Goal: Task Accomplishment & Management: Complete application form

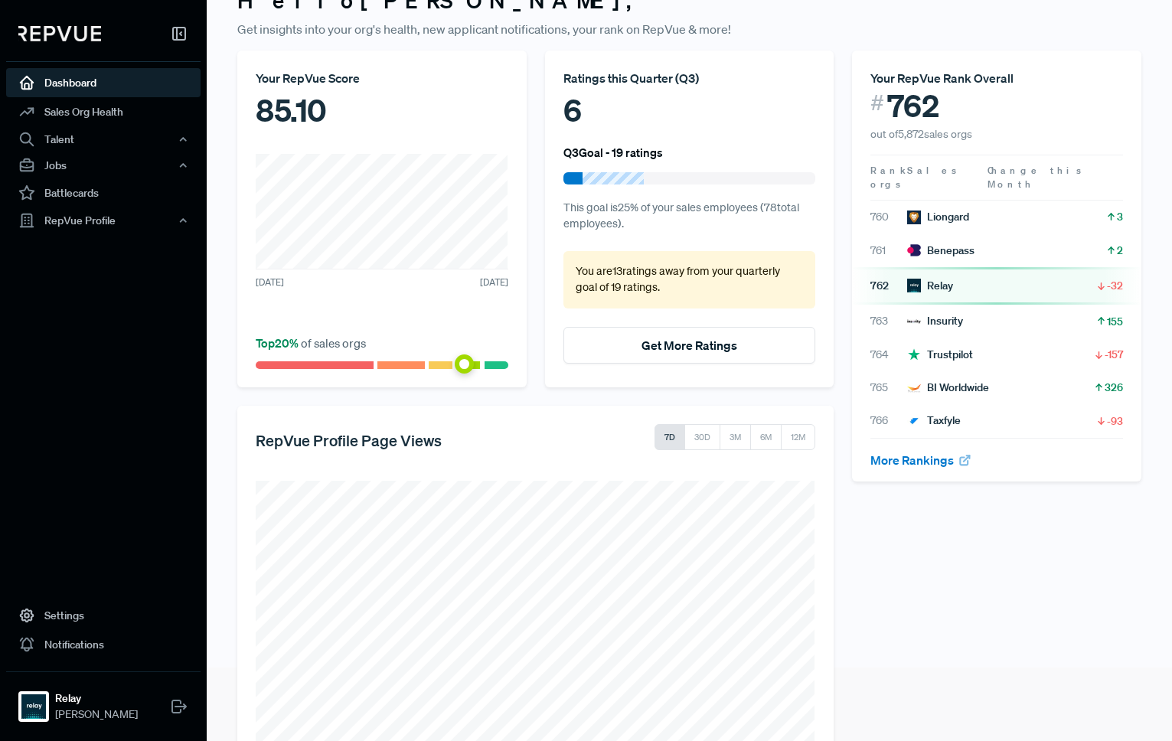
scroll to position [135, 0]
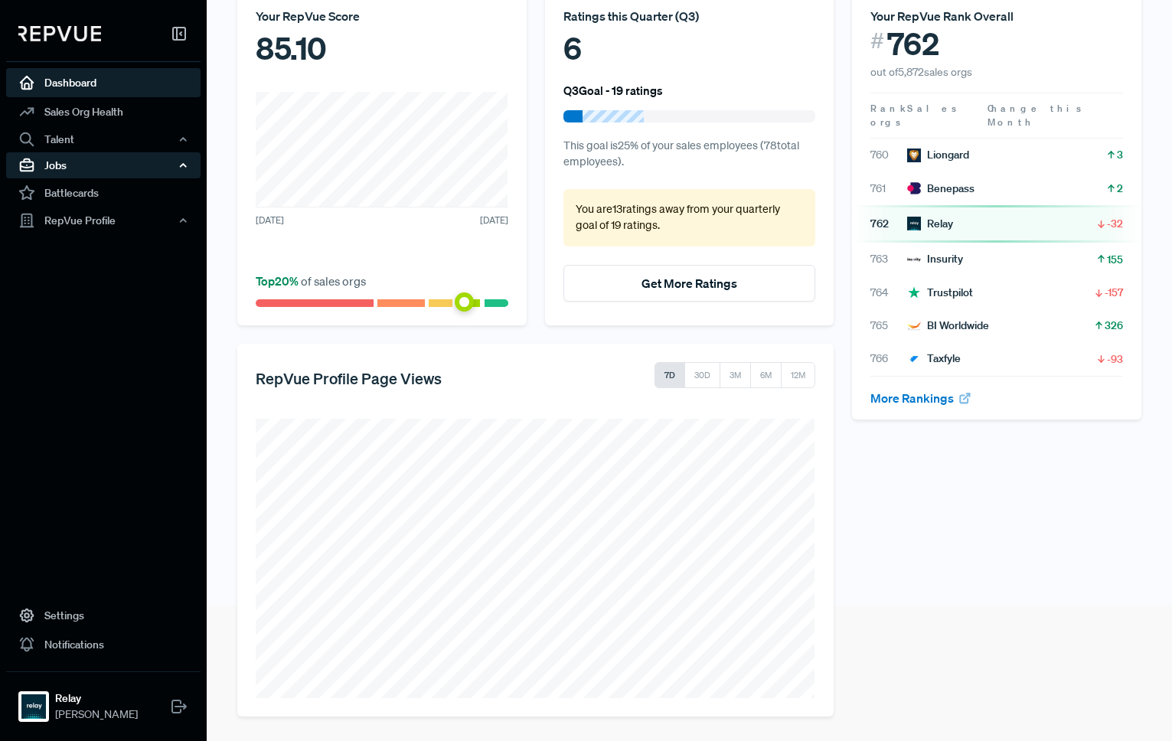
click at [79, 171] on div "Jobs" at bounding box center [103, 165] width 194 height 26
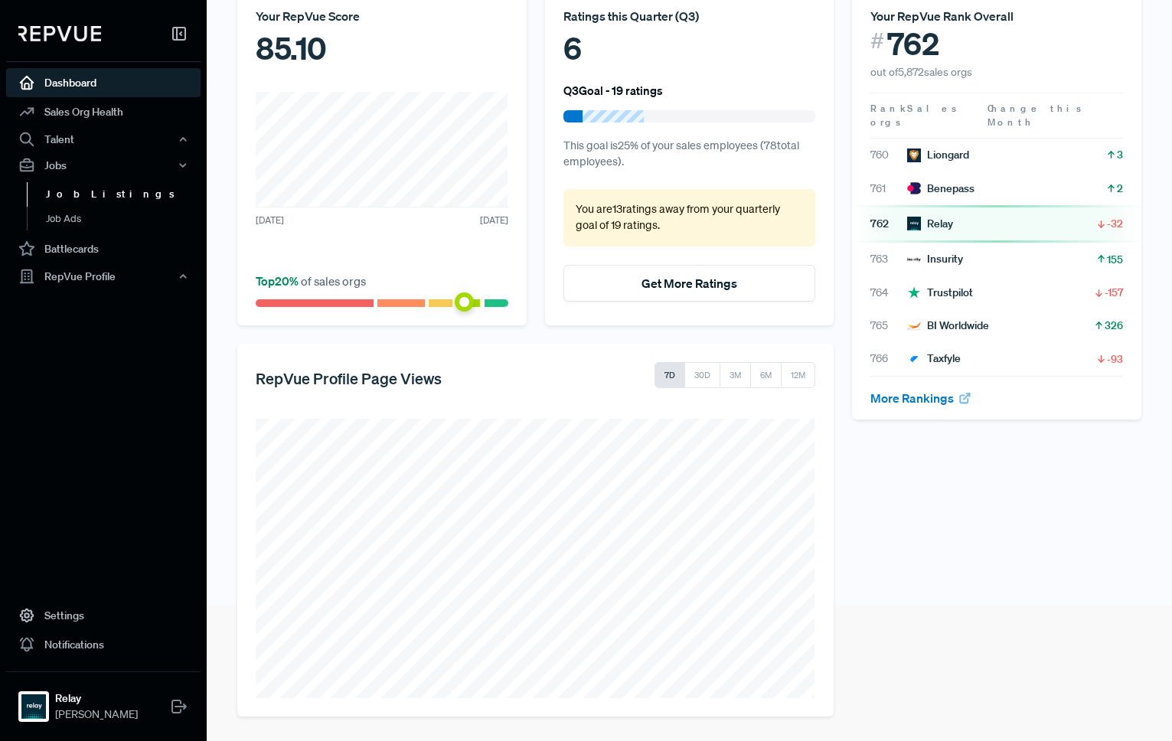
click at [78, 191] on link "Job Listings" at bounding box center [124, 194] width 194 height 24
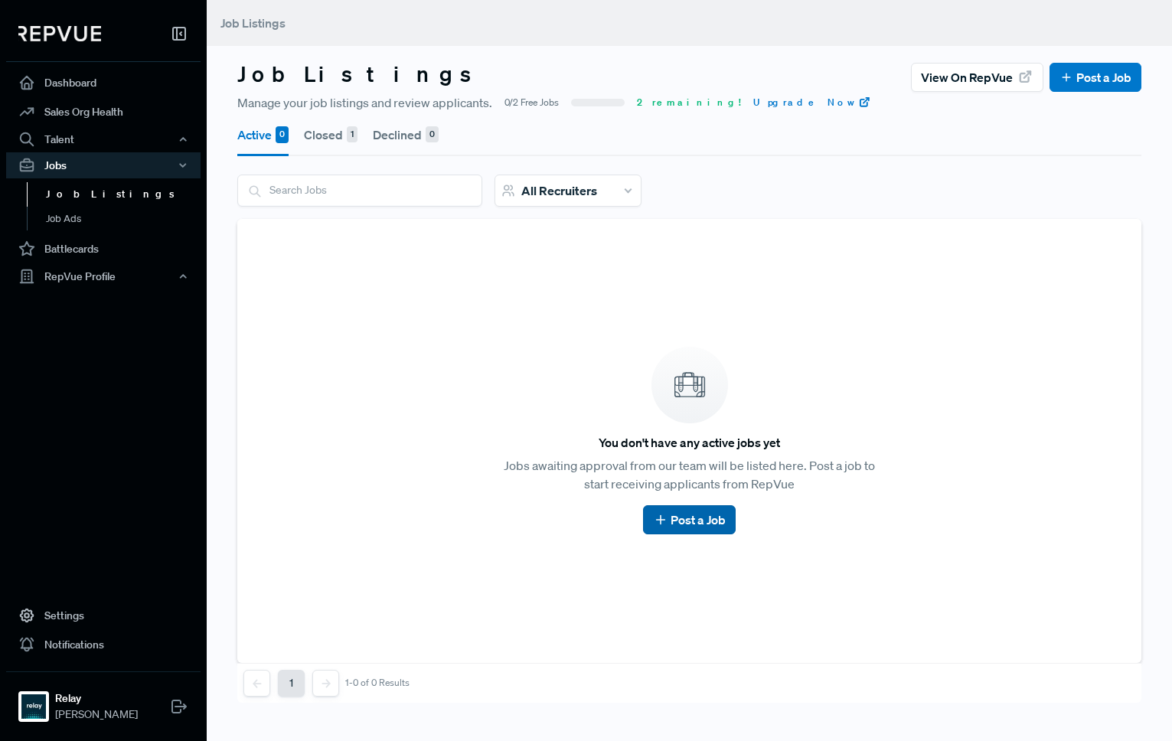
click at [687, 514] on link "Post a Job" at bounding box center [689, 519] width 73 height 18
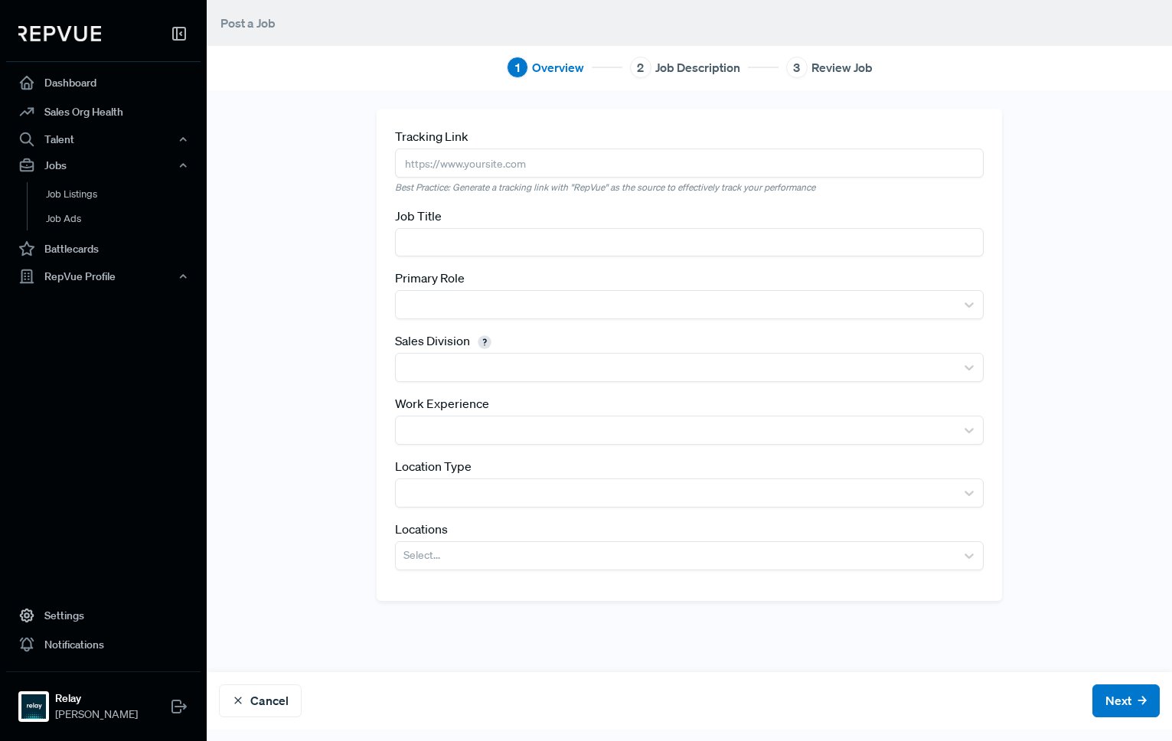
click at [502, 163] on input "text" at bounding box center [689, 162] width 589 height 28
click at [449, 244] on input "text" at bounding box center [689, 242] width 589 height 28
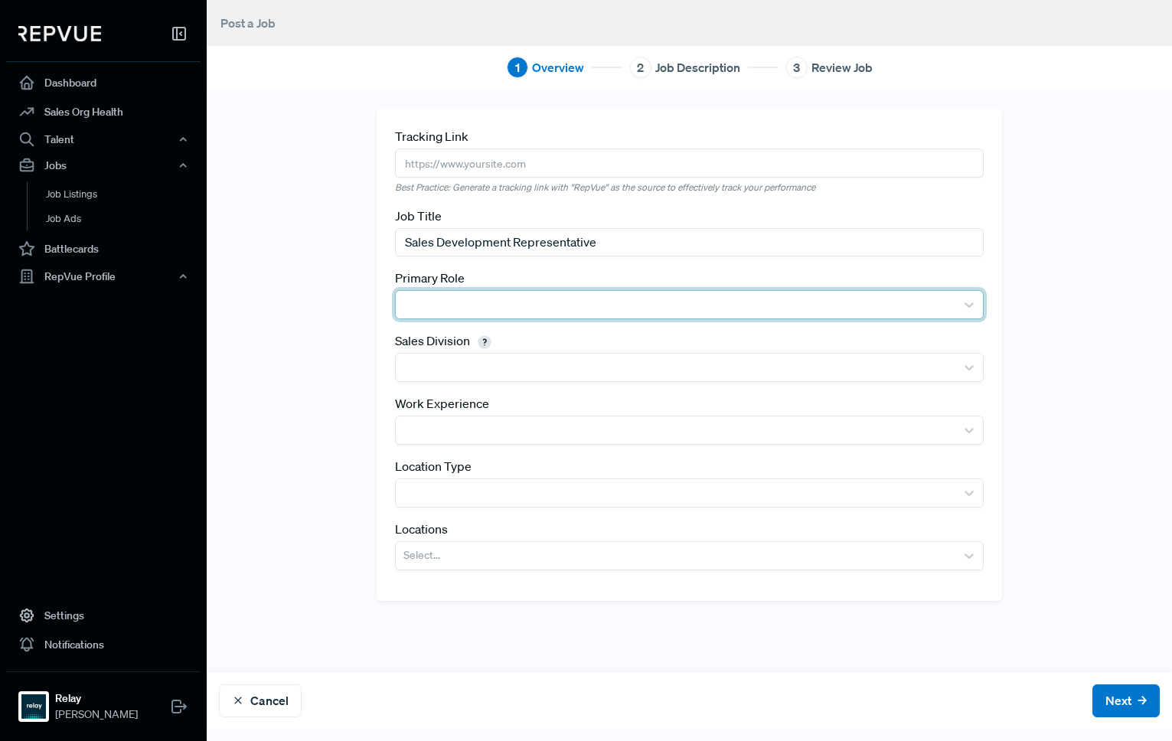
type input "Sales Development Representative"
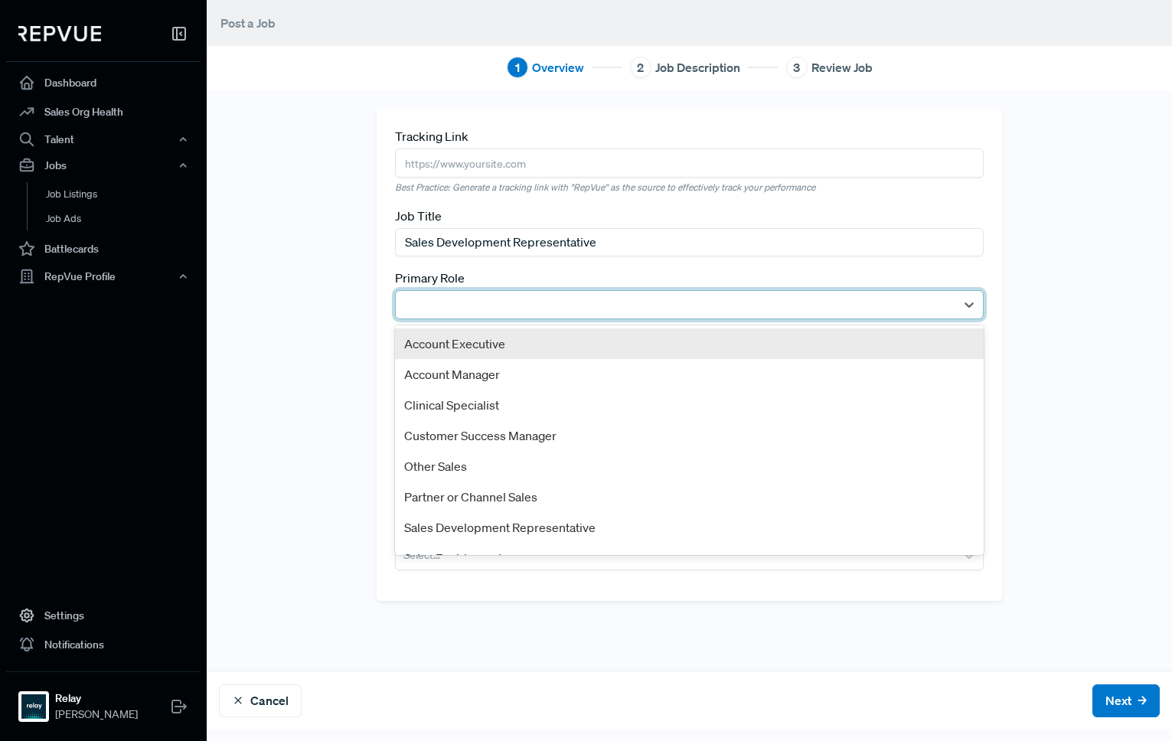
click at [460, 303] on div at bounding box center [675, 304] width 544 height 21
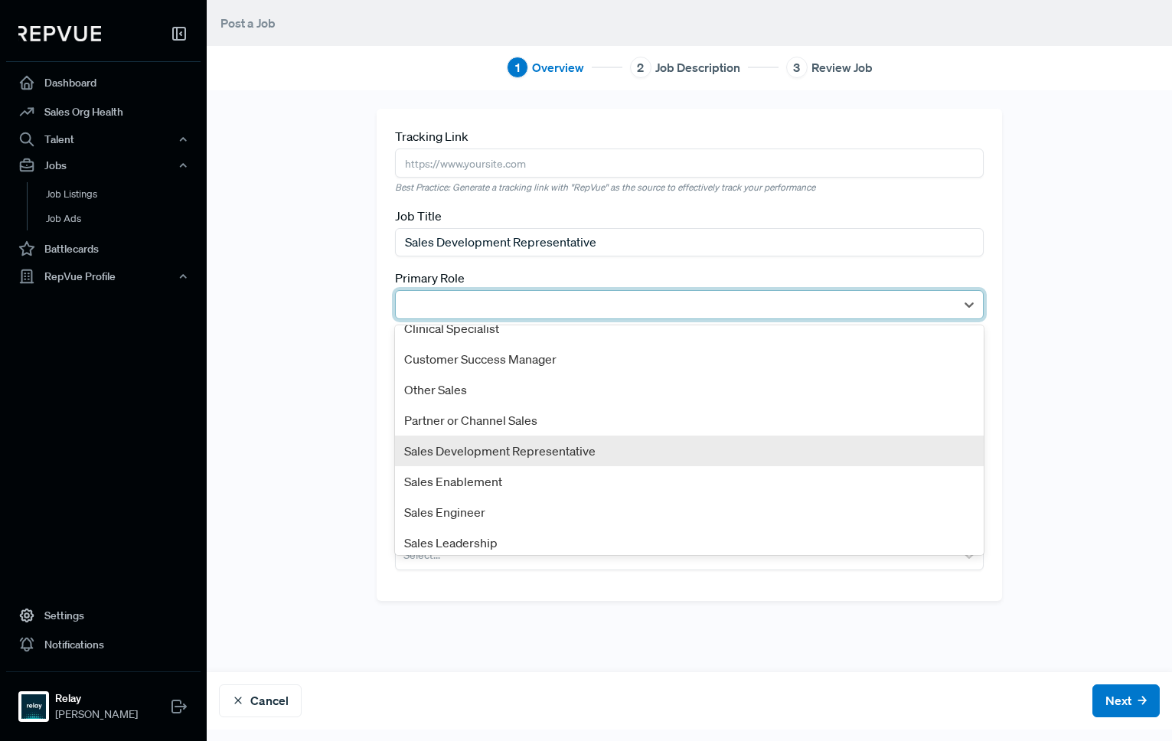
scroll to position [83, 0]
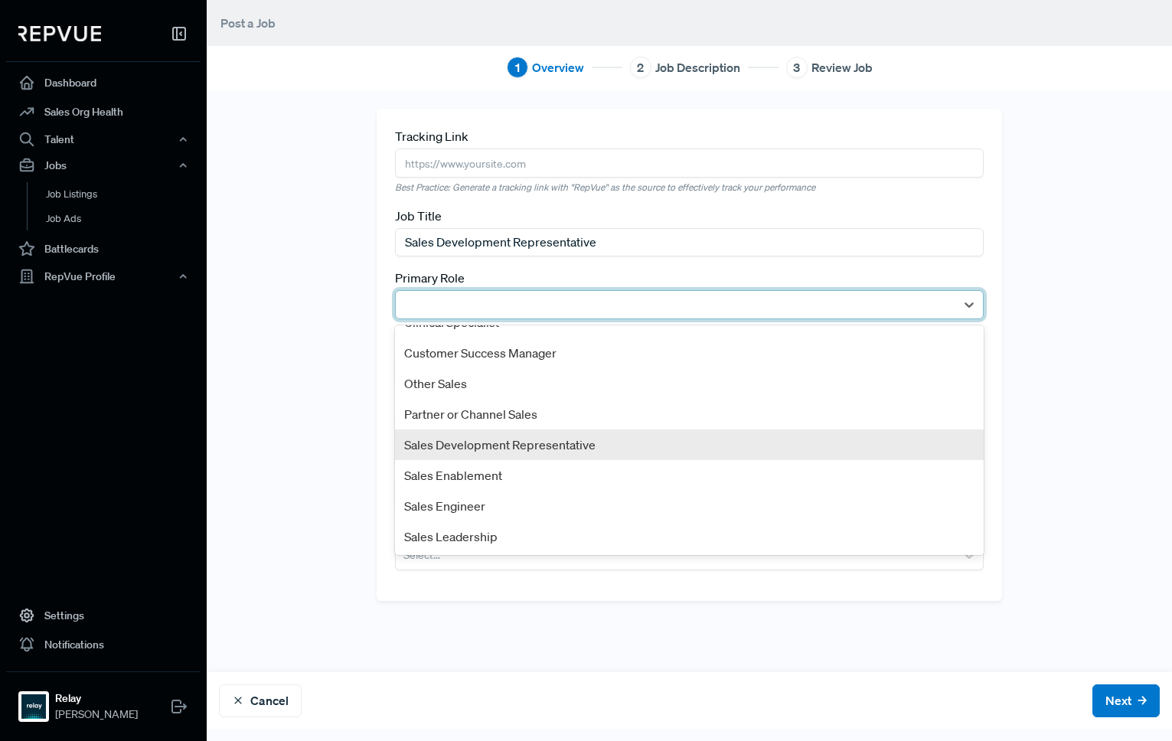
click at [497, 438] on div "Sales Development Representative" at bounding box center [689, 444] width 589 height 31
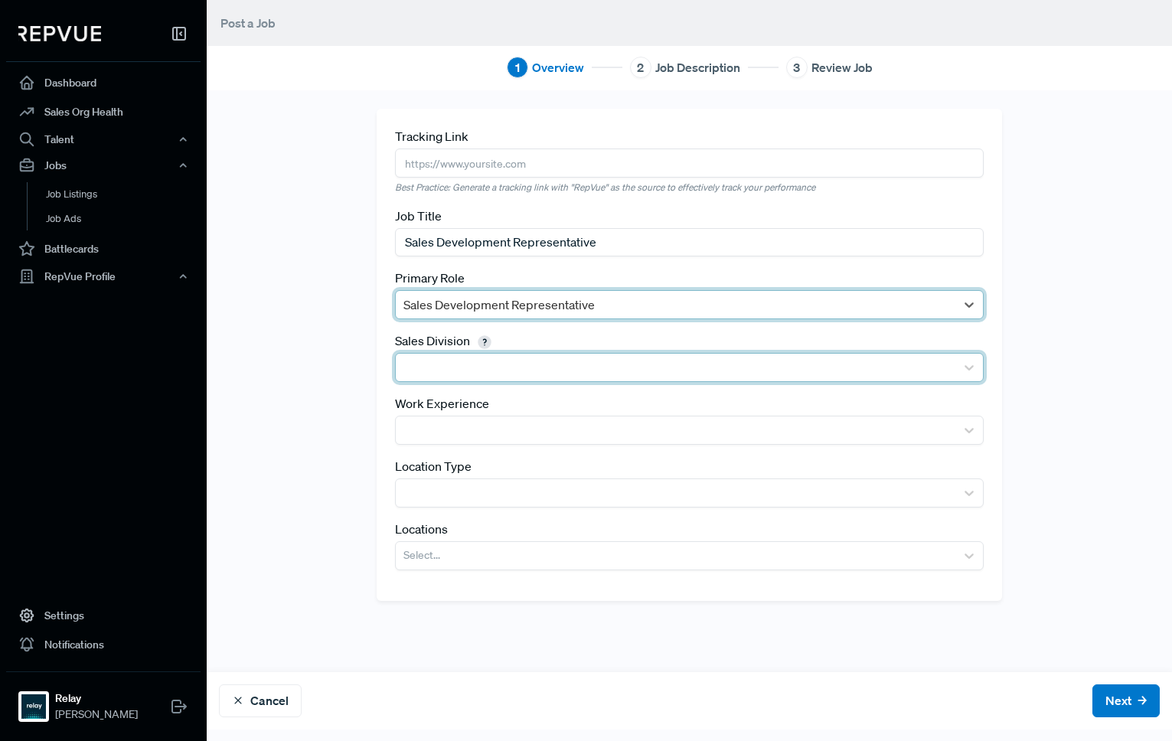
click at [476, 368] on div at bounding box center [675, 367] width 544 height 21
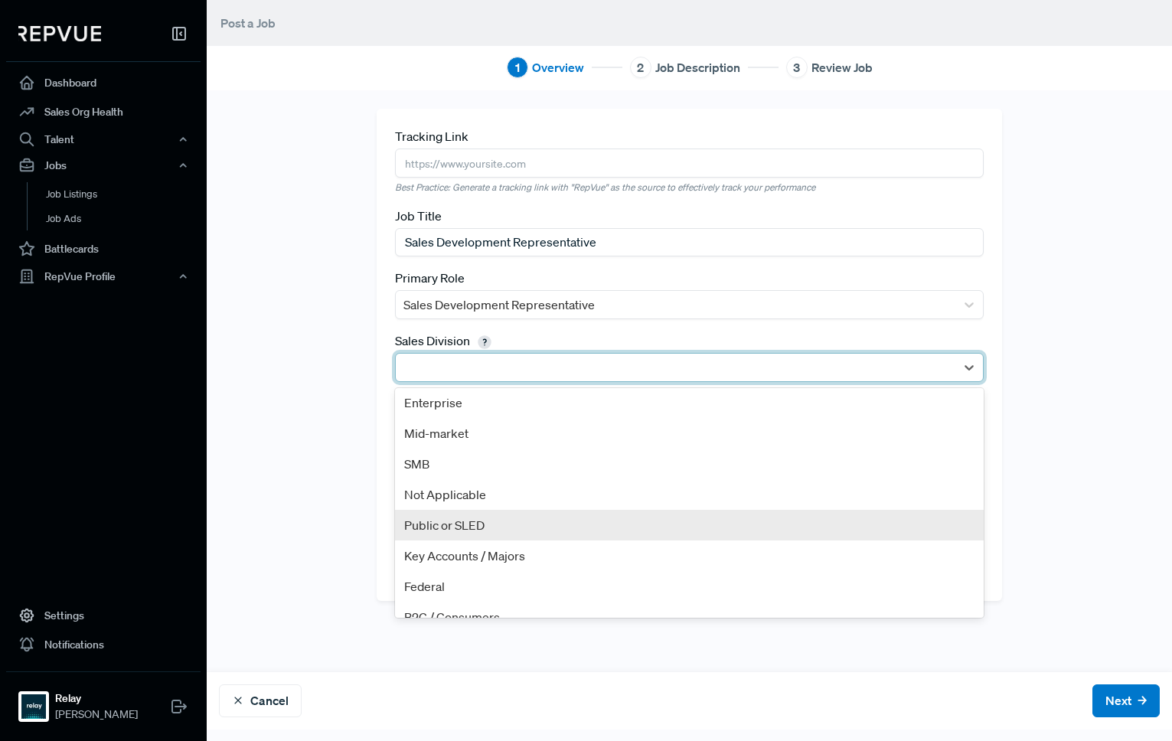
scroll to position [0, 0]
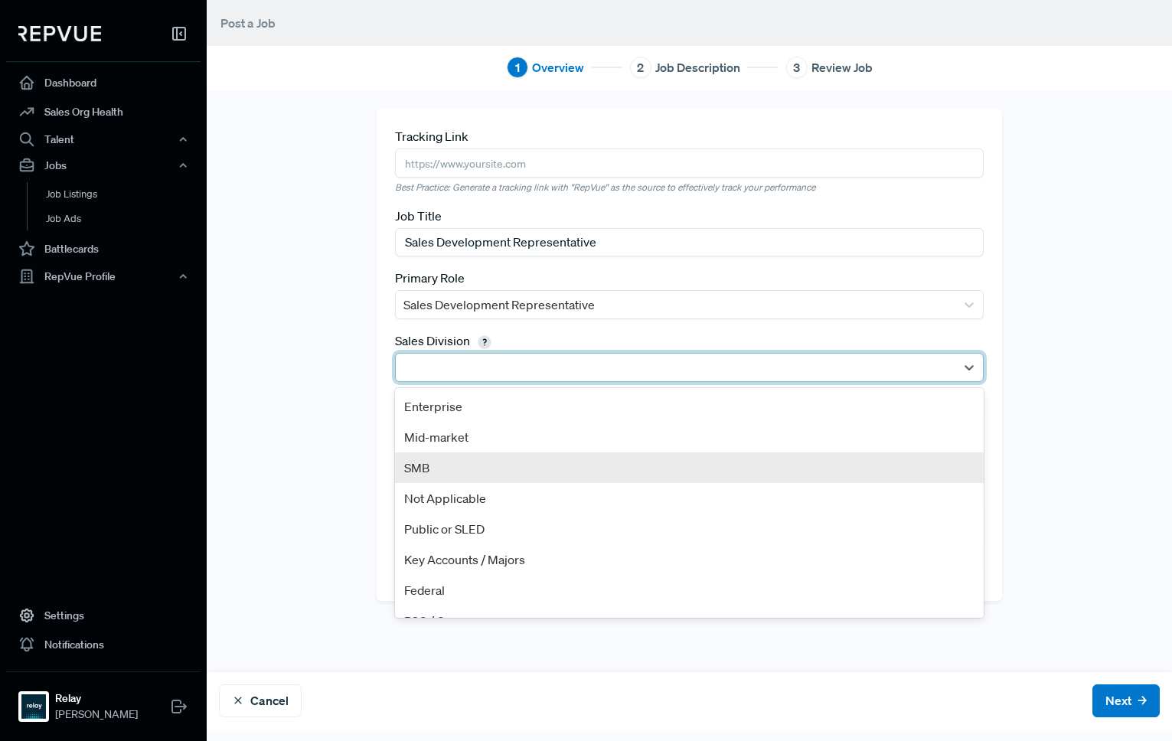
click at [461, 457] on div "SMB" at bounding box center [689, 467] width 589 height 31
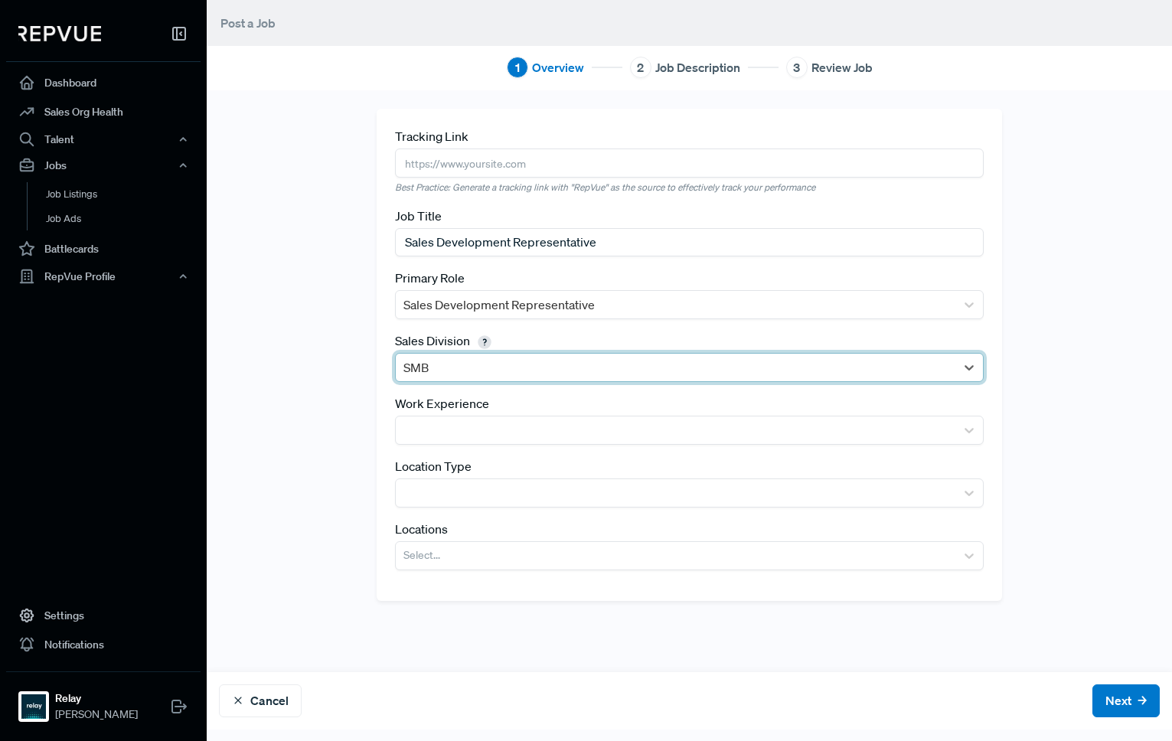
drag, startPoint x: 363, startPoint y: 422, endPoint x: 384, endPoint y: 422, distance: 21.4
click at [363, 422] on div "Tracking Link Best Practice: Generate a tracking link with "RepVue" as the sour…" at bounding box center [689, 381] width 965 height 544
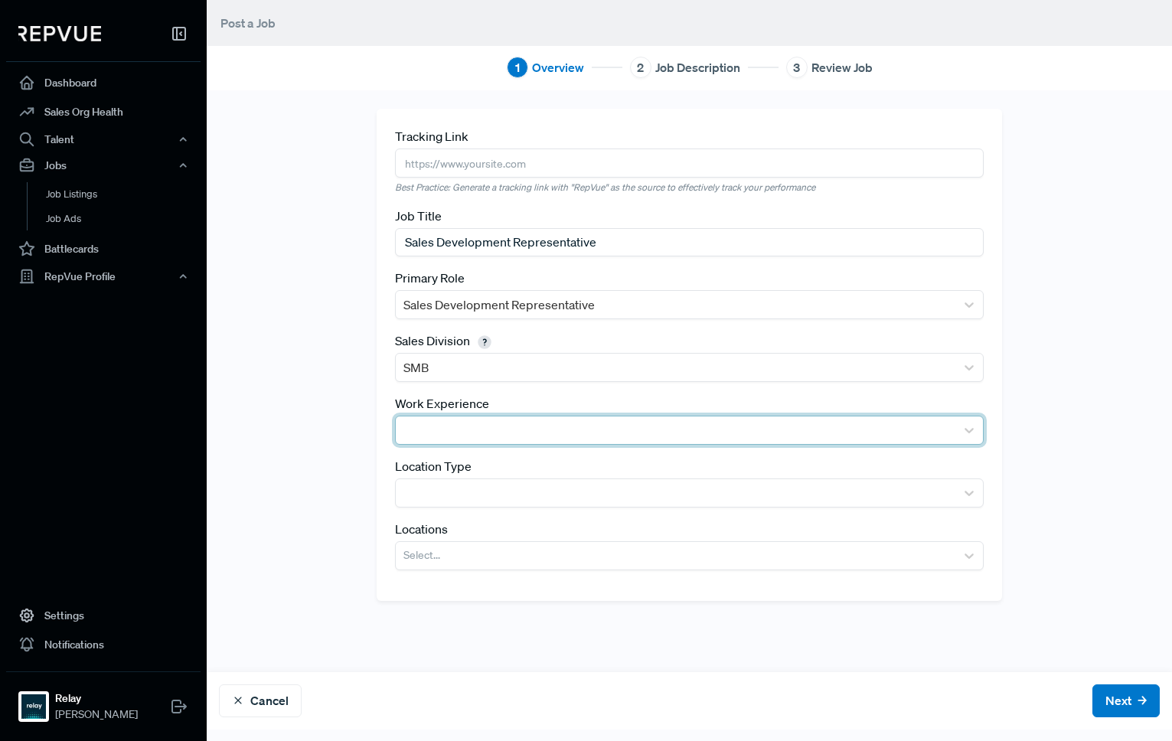
click at [491, 427] on div at bounding box center [675, 429] width 544 height 21
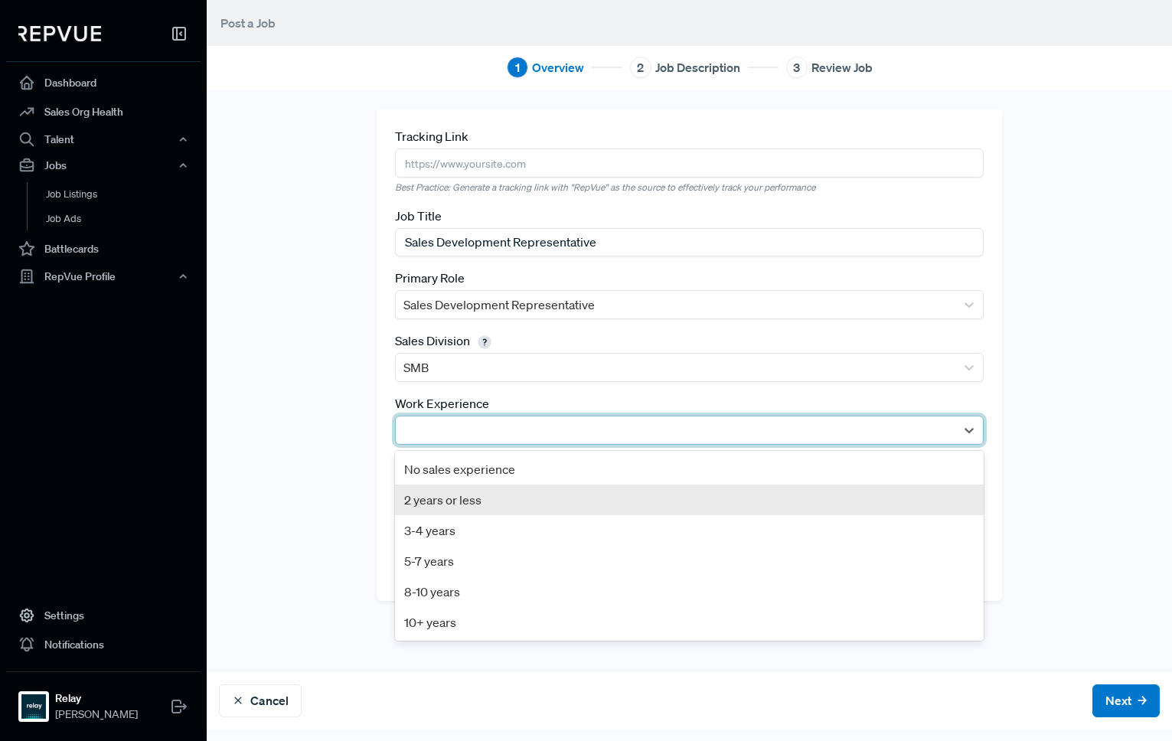
click at [448, 504] on div "2 years or less" at bounding box center [689, 499] width 589 height 31
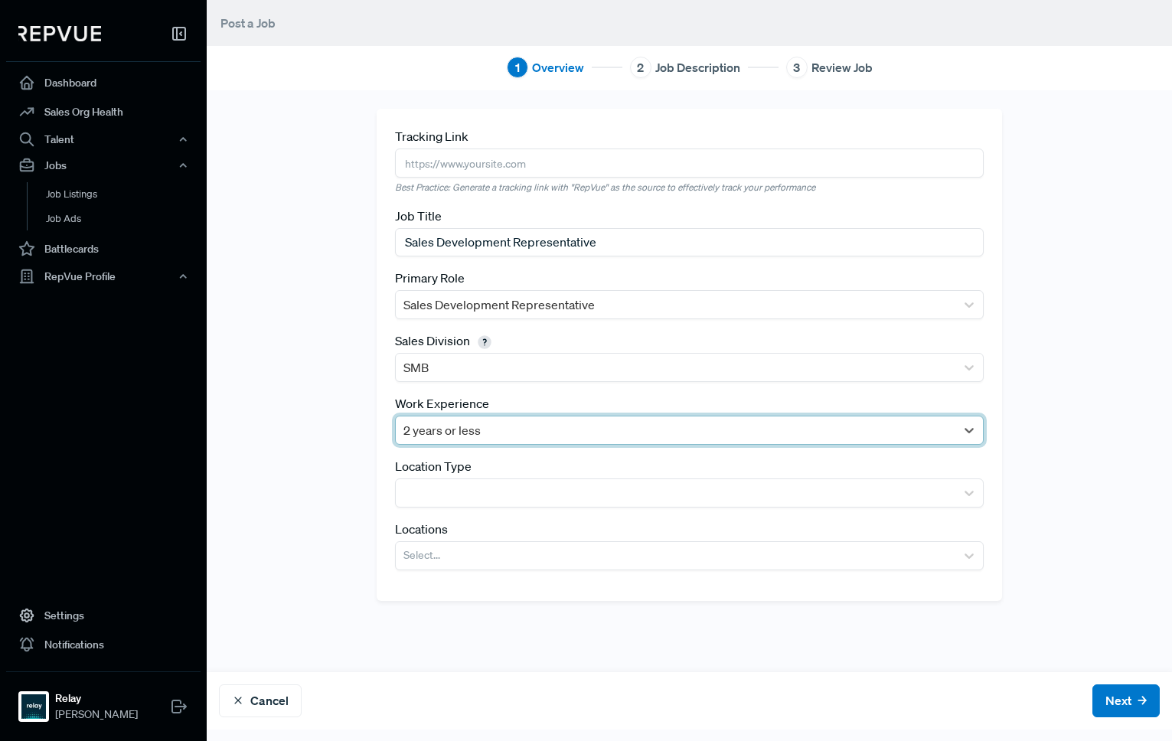
click at [341, 417] on div "Tracking Link Best Practice: Generate a tracking link with "RepVue" as the sour…" at bounding box center [689, 381] width 965 height 544
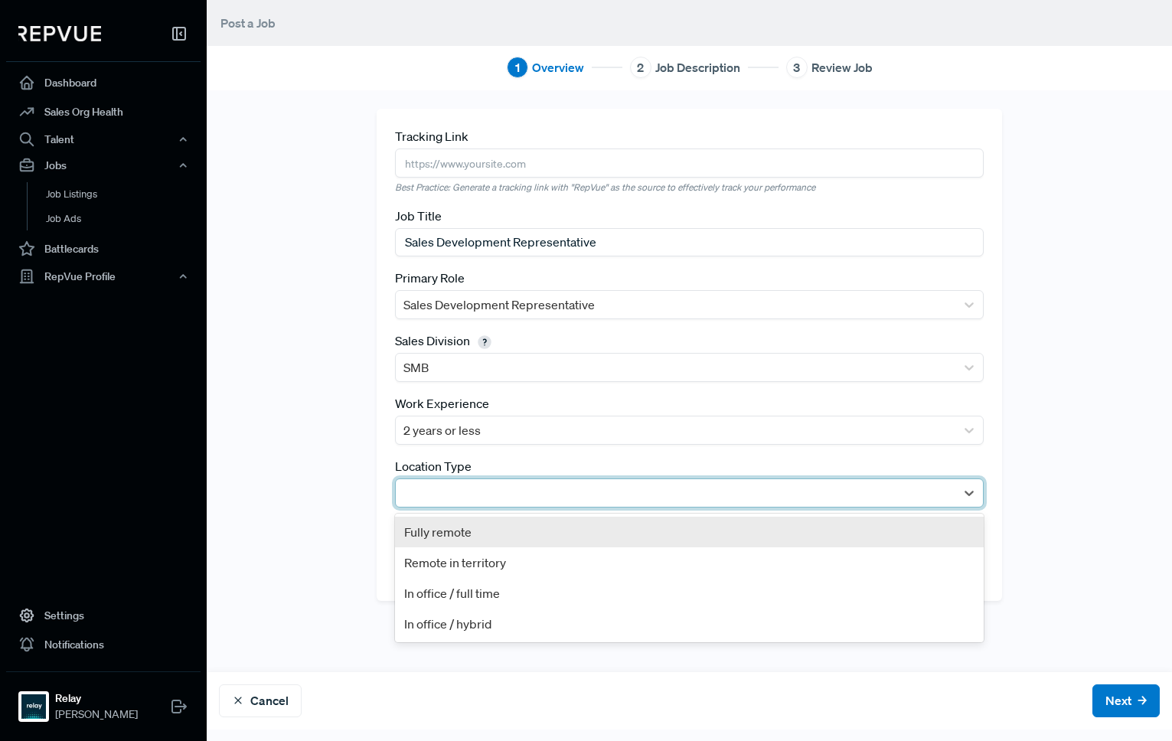
click at [492, 494] on div at bounding box center [675, 492] width 544 height 21
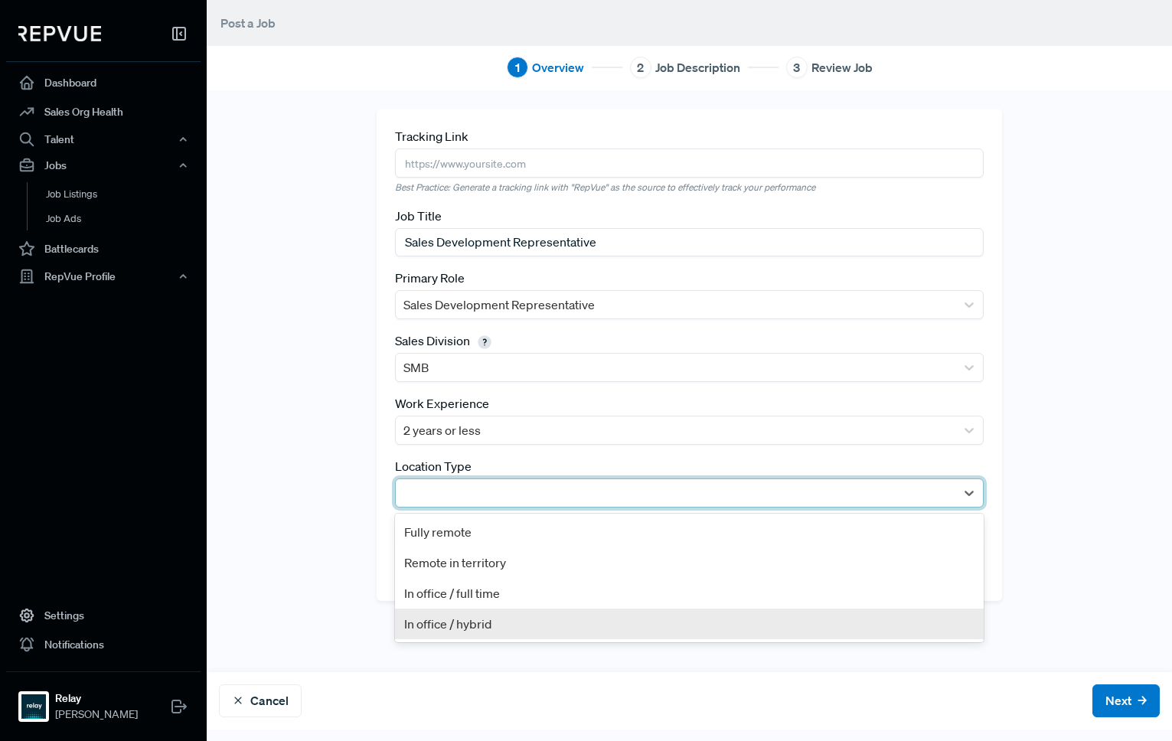
click at [474, 622] on div "In office / hybrid" at bounding box center [689, 623] width 589 height 31
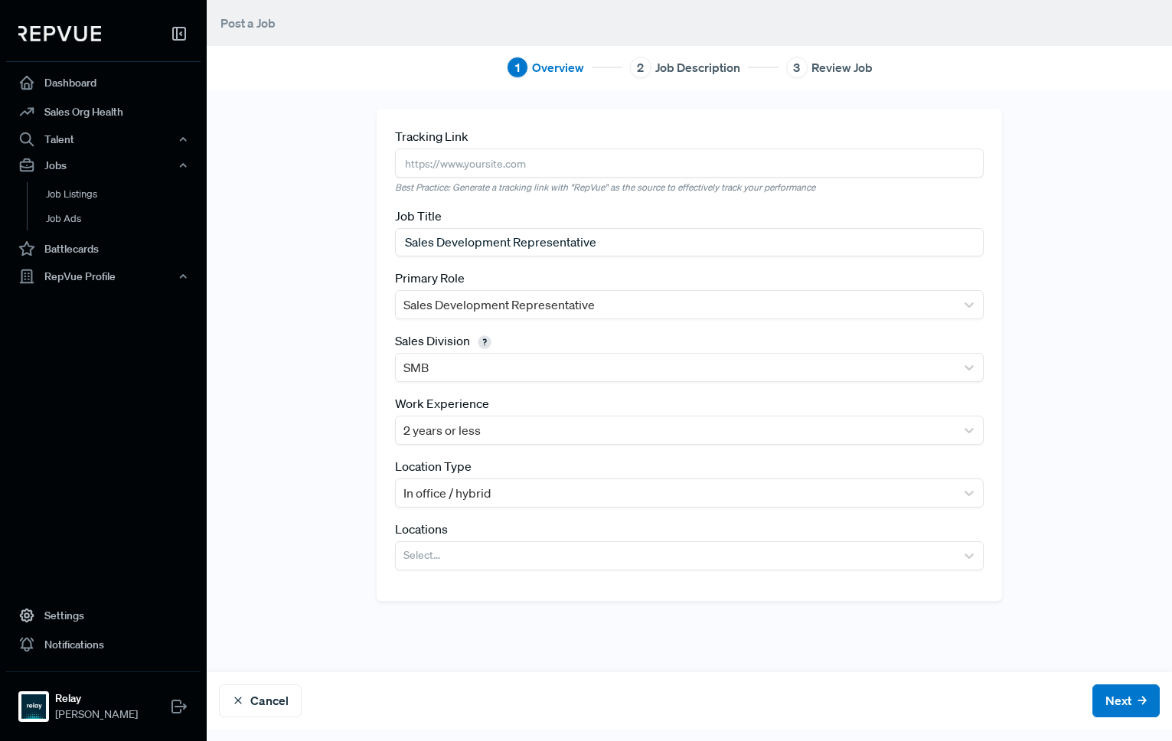
click at [316, 528] on div "Tracking Link Best Practice: Generate a tracking link with "RepVue" as the sour…" at bounding box center [689, 381] width 965 height 544
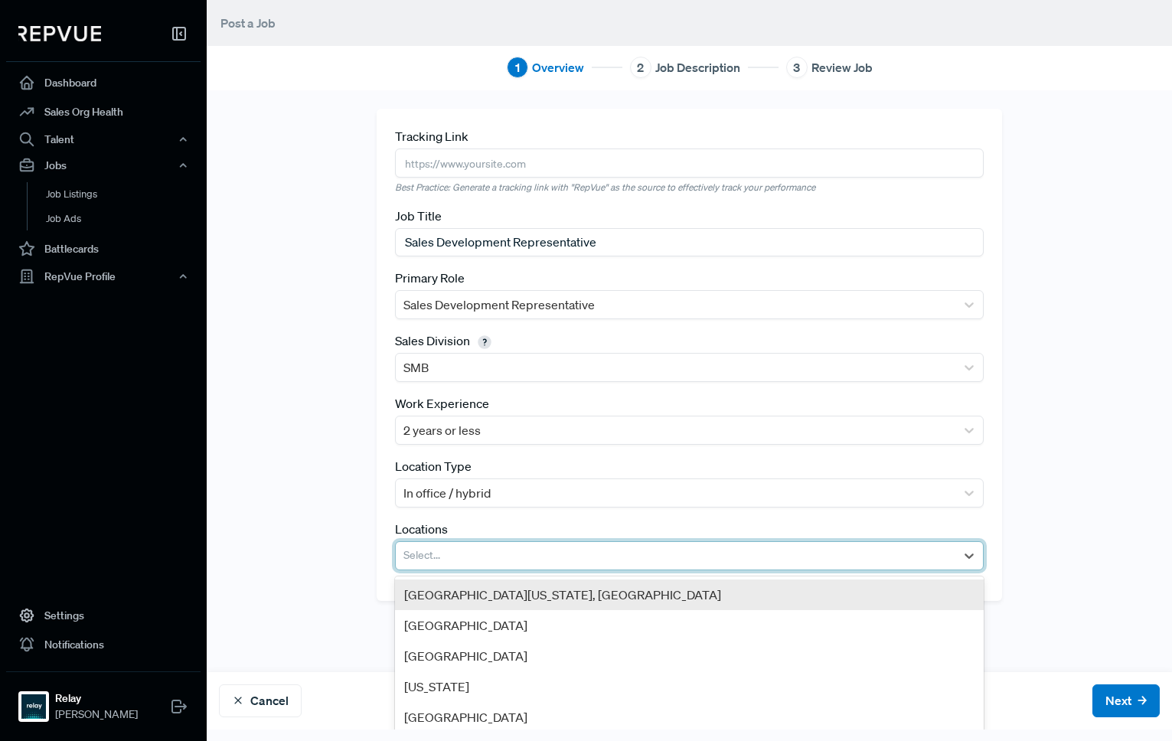
click at [450, 568] on div "Select..." at bounding box center [675, 556] width 559 height 28
type input "ra"
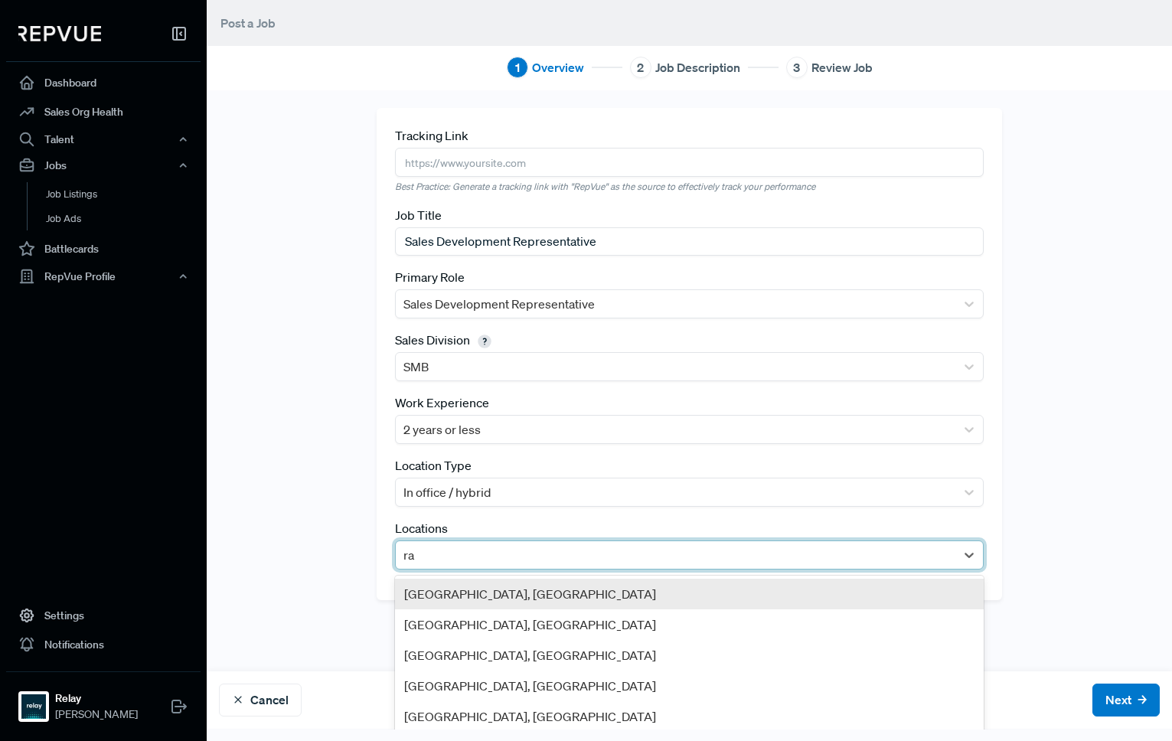
scroll to position [2, 0]
click at [475, 596] on div "[GEOGRAPHIC_DATA], [GEOGRAPHIC_DATA]" at bounding box center [689, 592] width 589 height 31
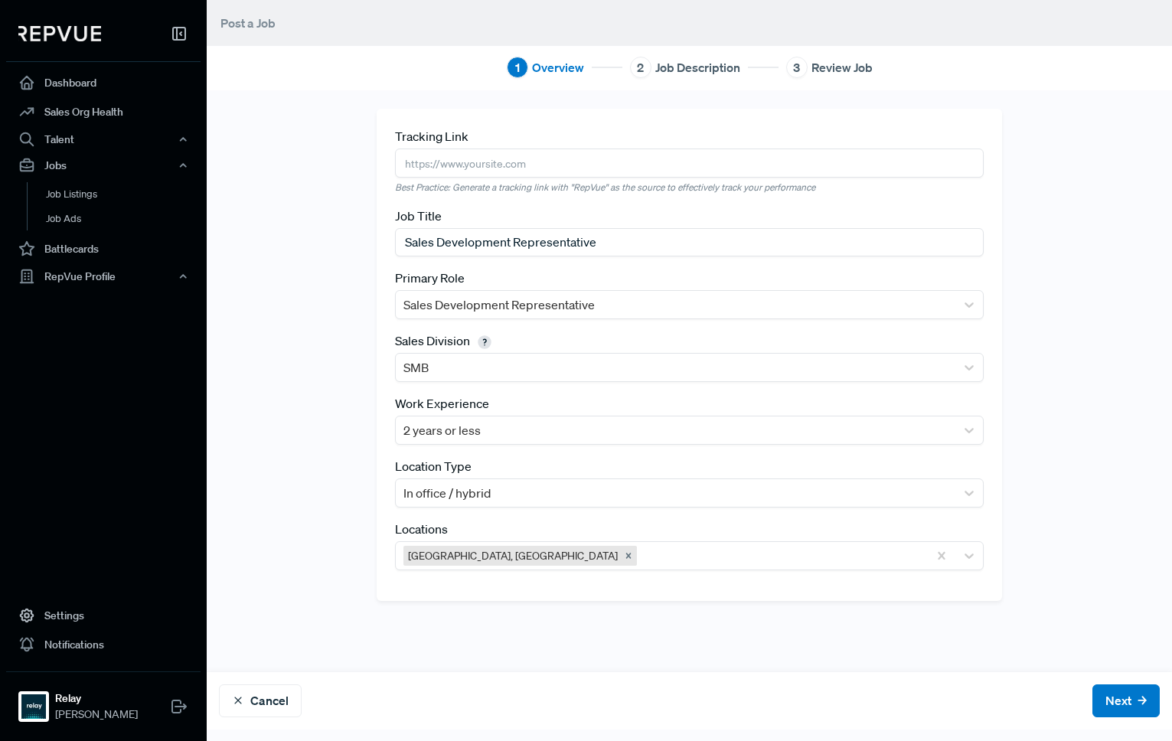
click at [276, 499] on div "Tracking Link Best Practice: Generate a tracking link with "RepVue" as the sour…" at bounding box center [689, 381] width 965 height 544
click at [187, 276] on icon "button" at bounding box center [183, 276] width 11 height 11
click at [103, 305] on link "Profile Overview" at bounding box center [124, 312] width 194 height 39
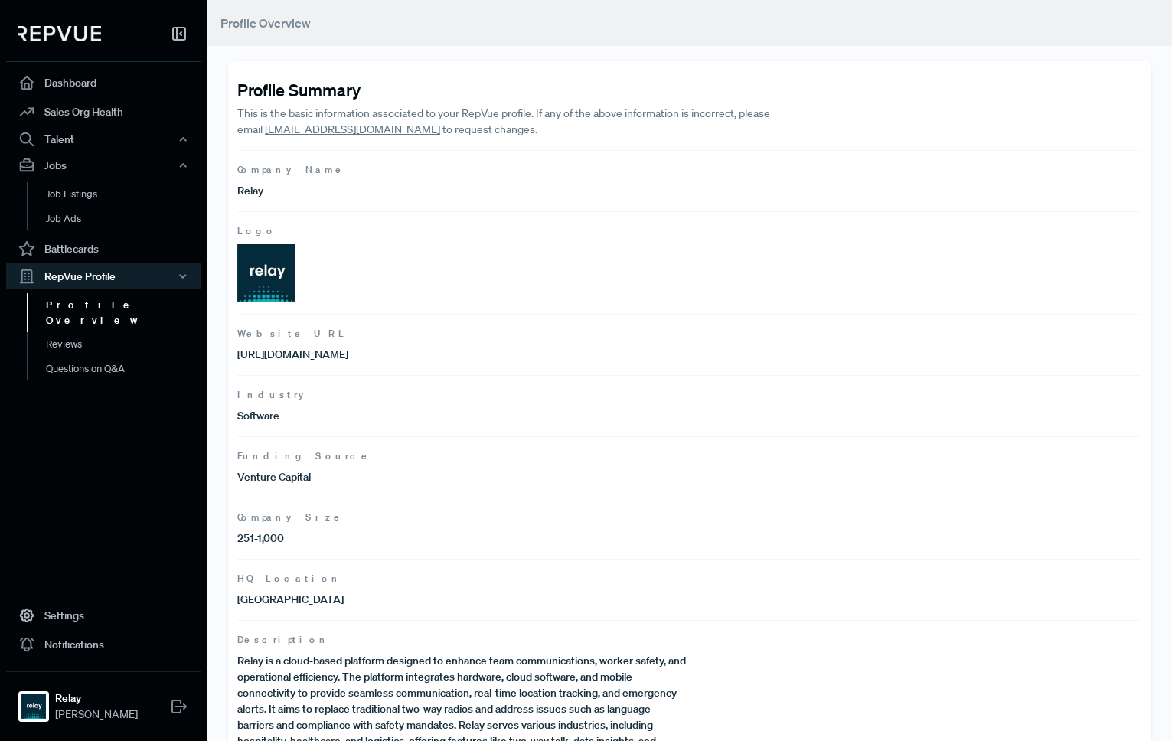
scroll to position [55, 0]
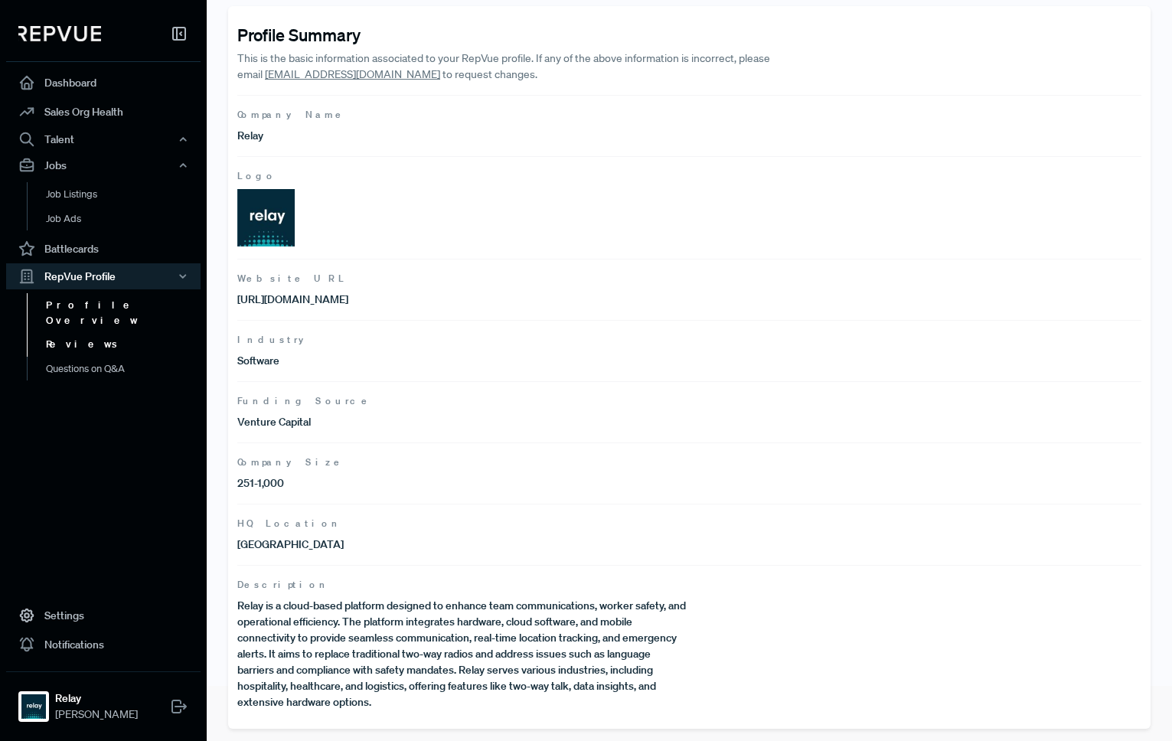
click at [94, 332] on link "Reviews" at bounding box center [124, 344] width 194 height 24
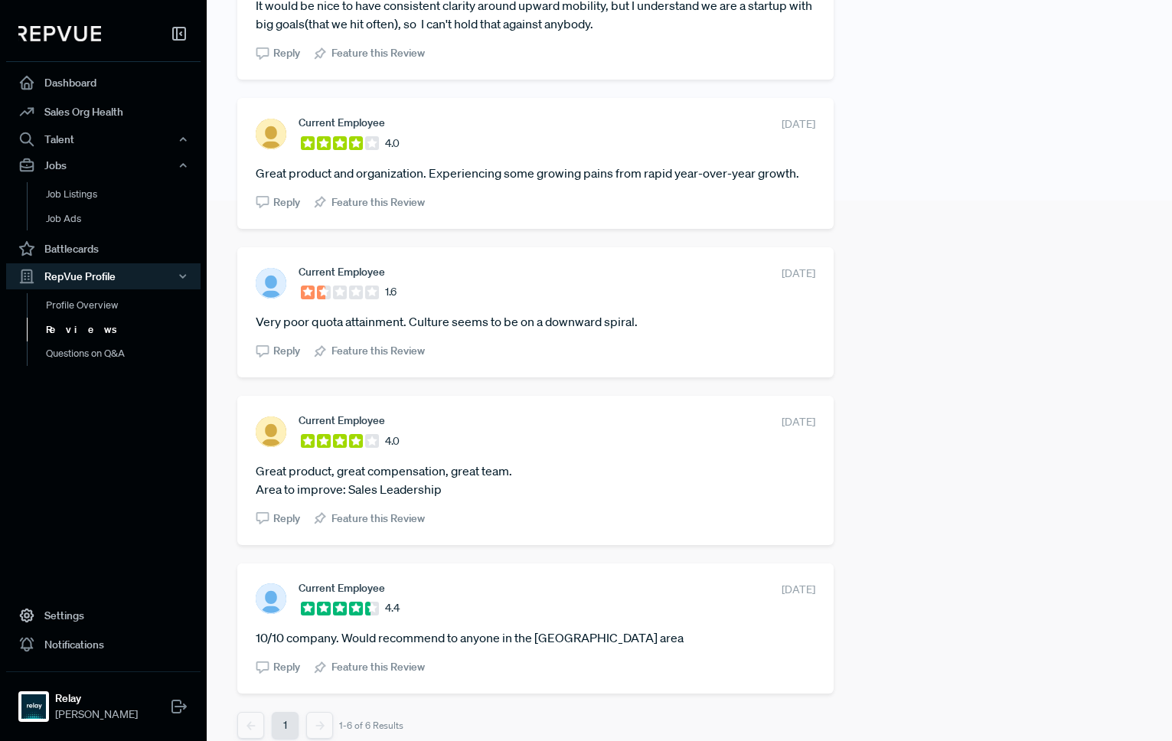
scroll to position [556, 0]
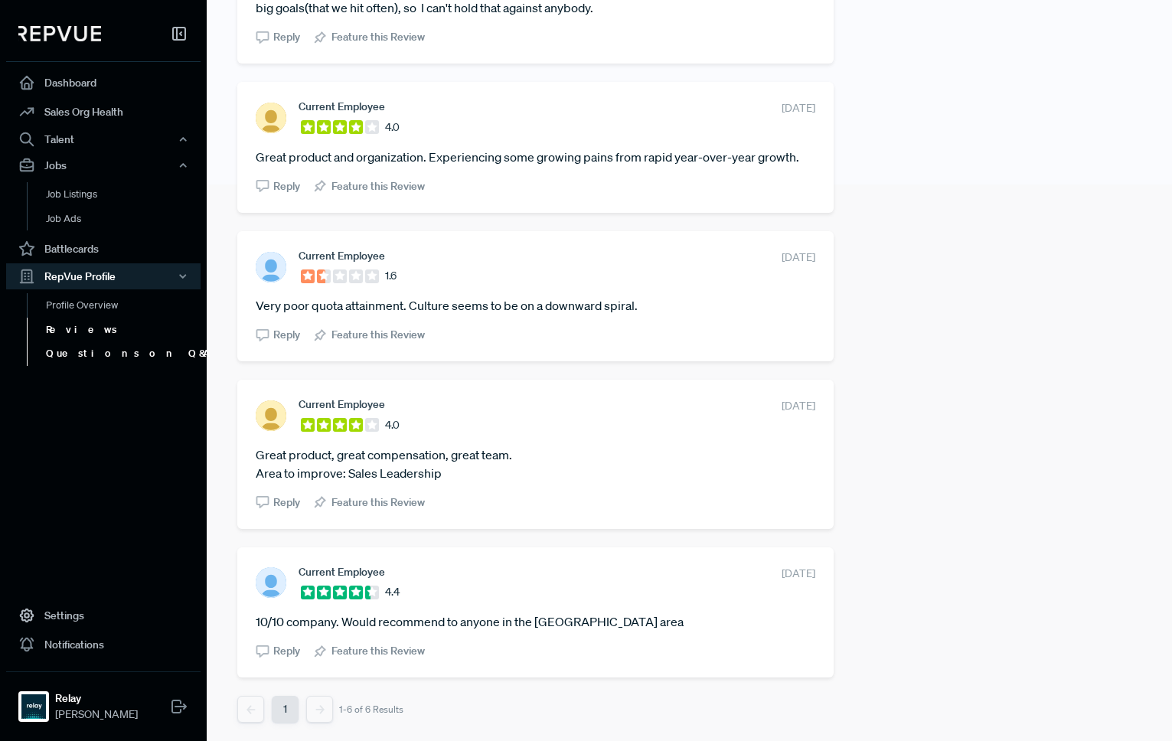
click at [111, 352] on link "Questions on Q&A" at bounding box center [124, 353] width 194 height 24
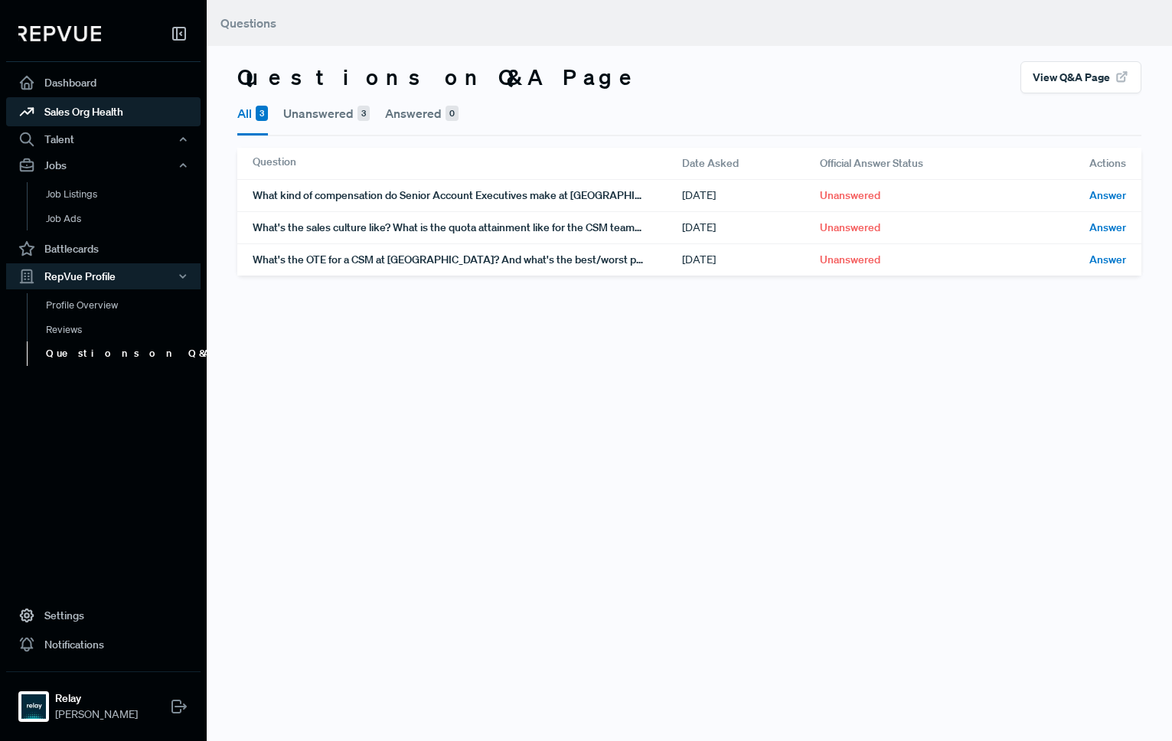
click at [98, 111] on link "Sales Org Health" at bounding box center [103, 111] width 194 height 29
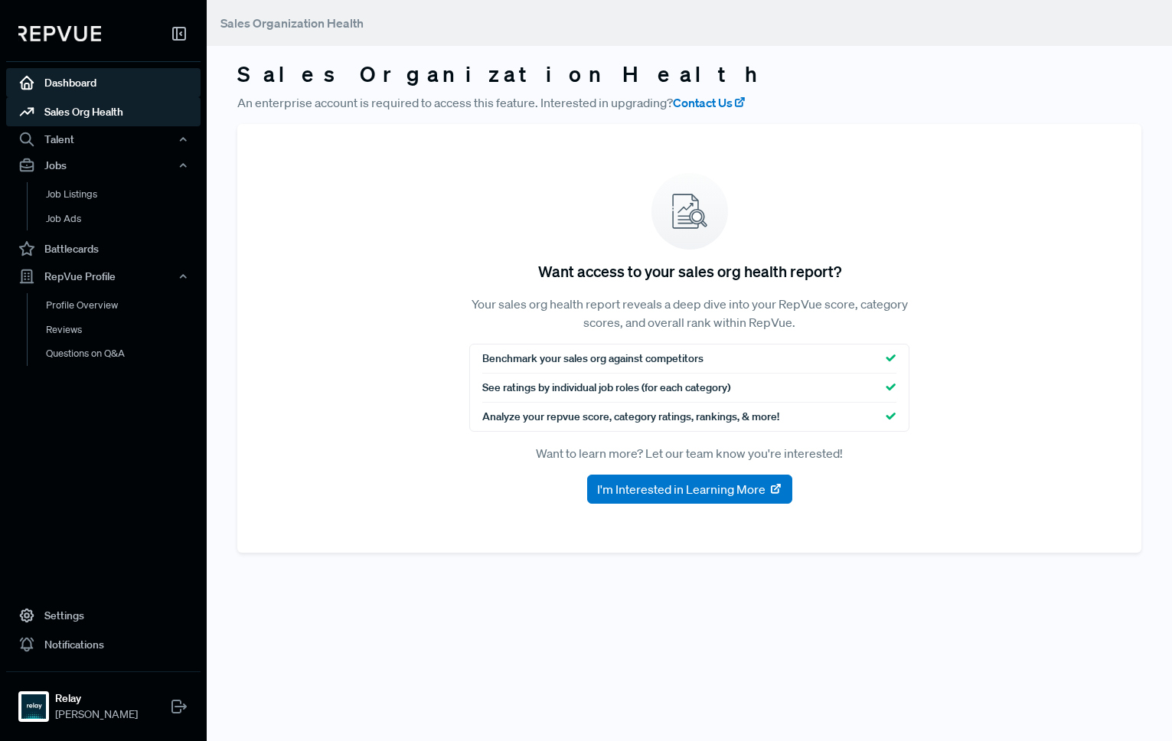
click at [86, 80] on link "Dashboard" at bounding box center [103, 82] width 194 height 29
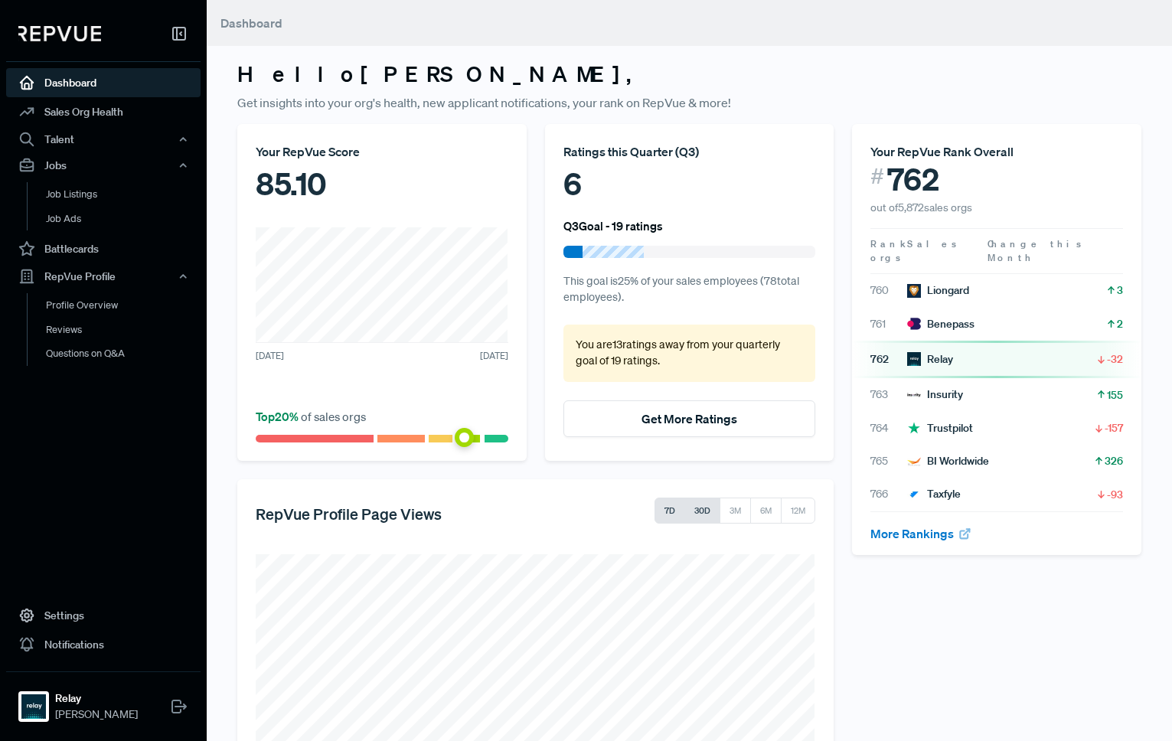
click at [703, 507] on button "30D" at bounding box center [702, 510] width 36 height 26
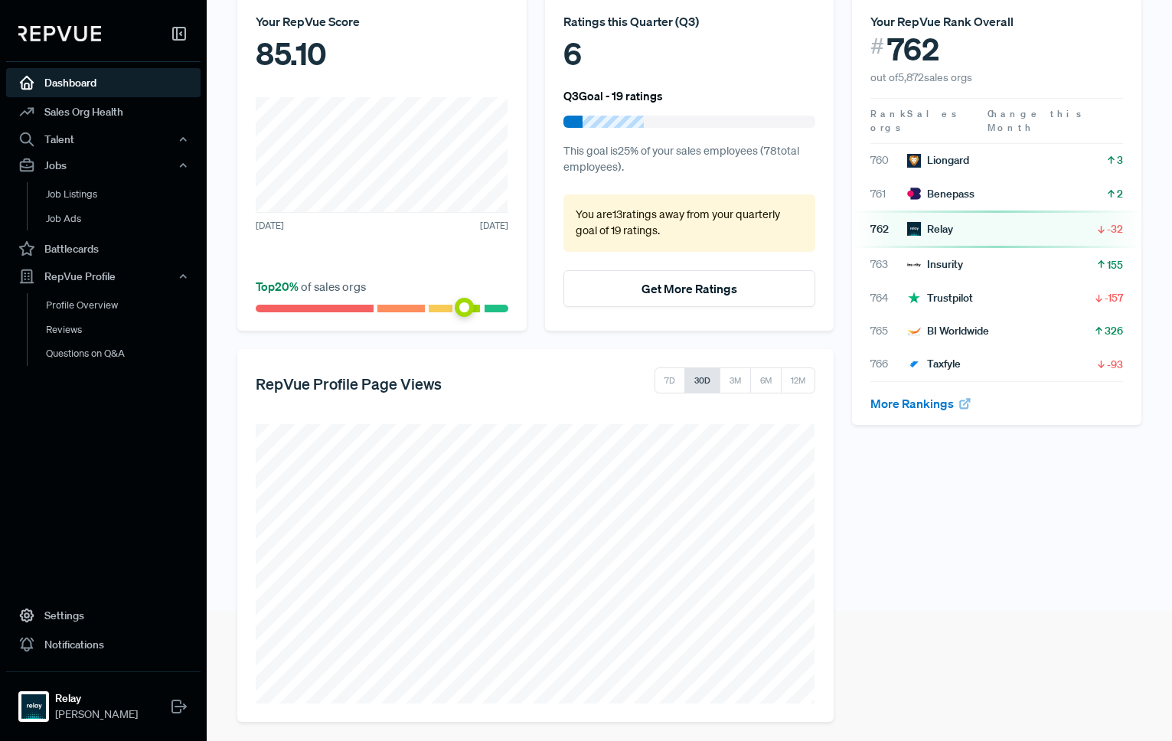
scroll to position [135, 0]
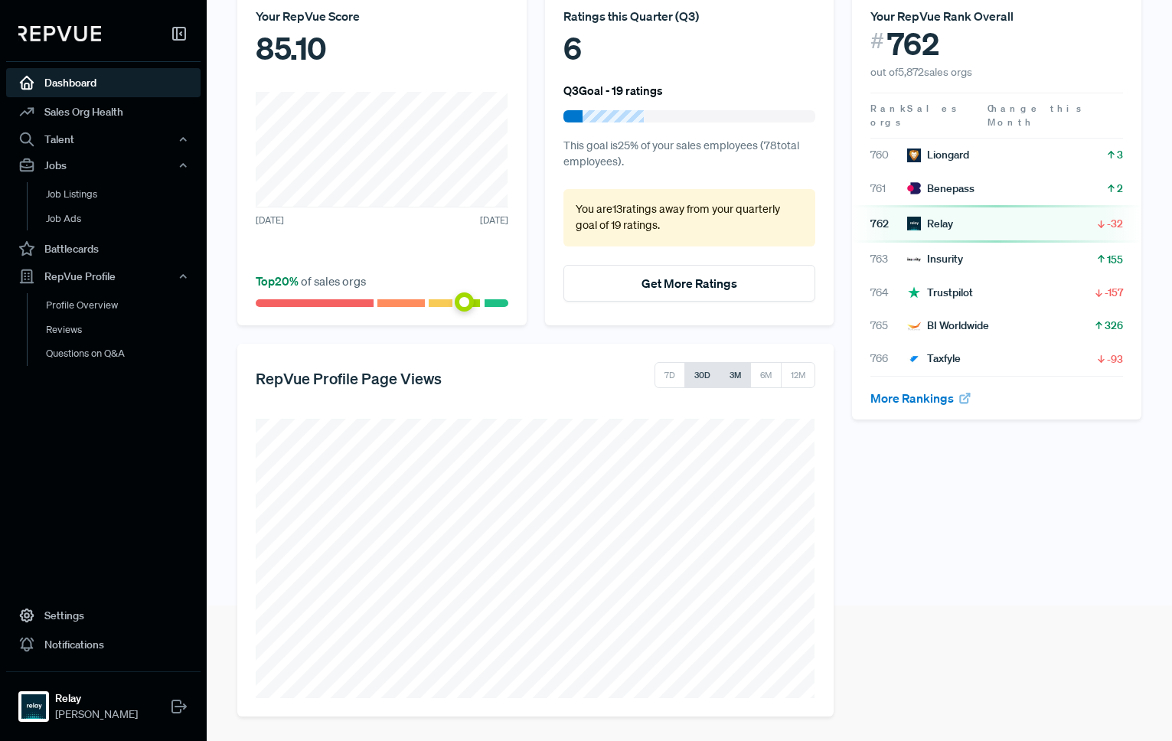
click at [733, 373] on button "3M" at bounding box center [734, 375] width 31 height 26
click at [758, 373] on button "6M" at bounding box center [765, 375] width 32 height 26
click at [801, 377] on button "12M" at bounding box center [798, 375] width 34 height 26
click at [86, 111] on link "Sales Org Health" at bounding box center [103, 111] width 194 height 29
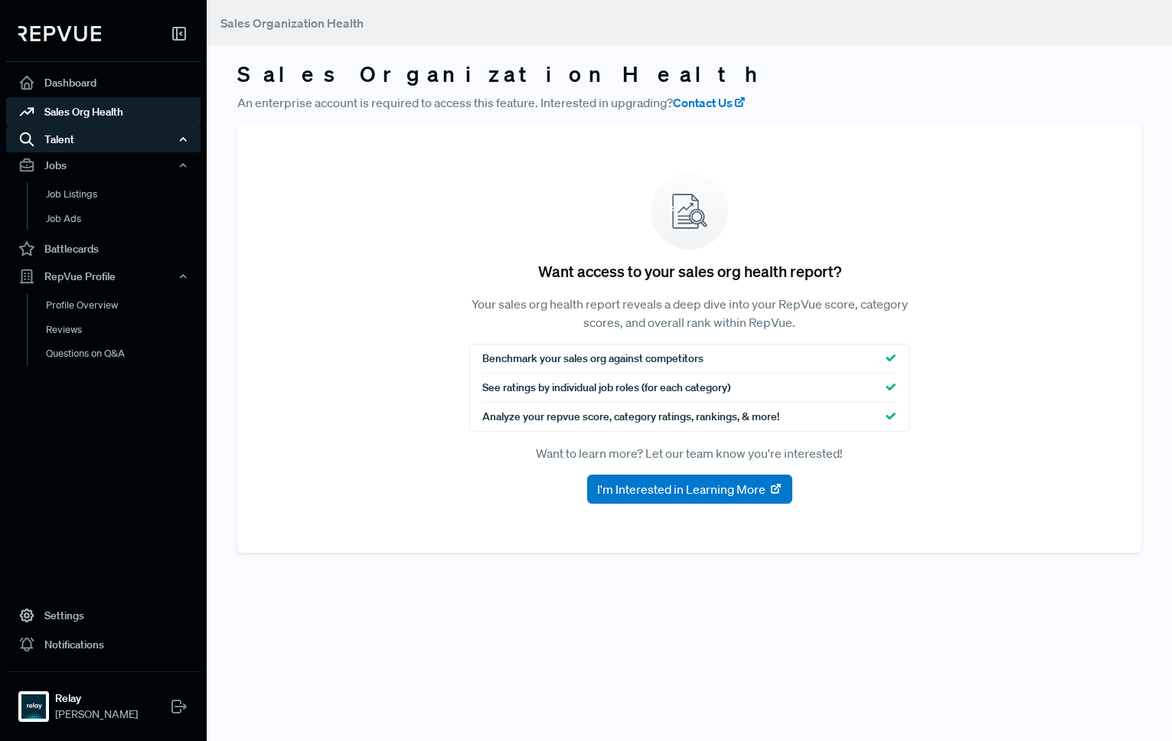
click at [78, 139] on div "Talent" at bounding box center [103, 139] width 194 height 26
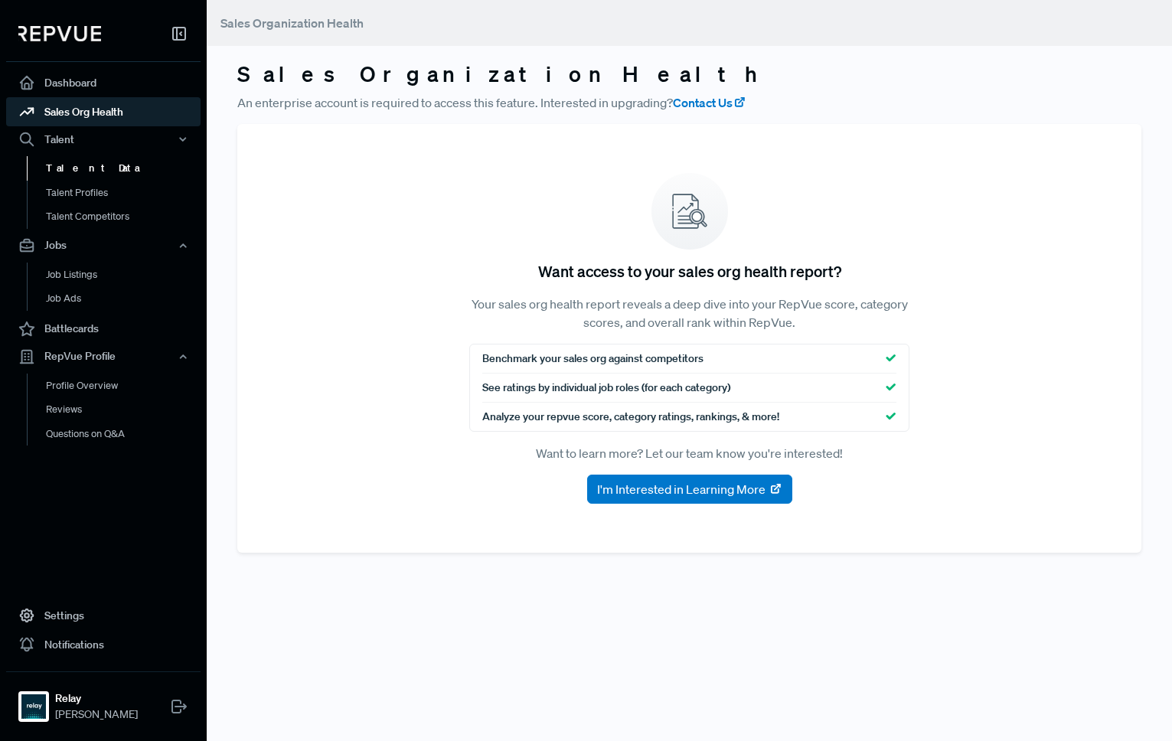
click at [80, 163] on link "Talent Data" at bounding box center [124, 168] width 194 height 24
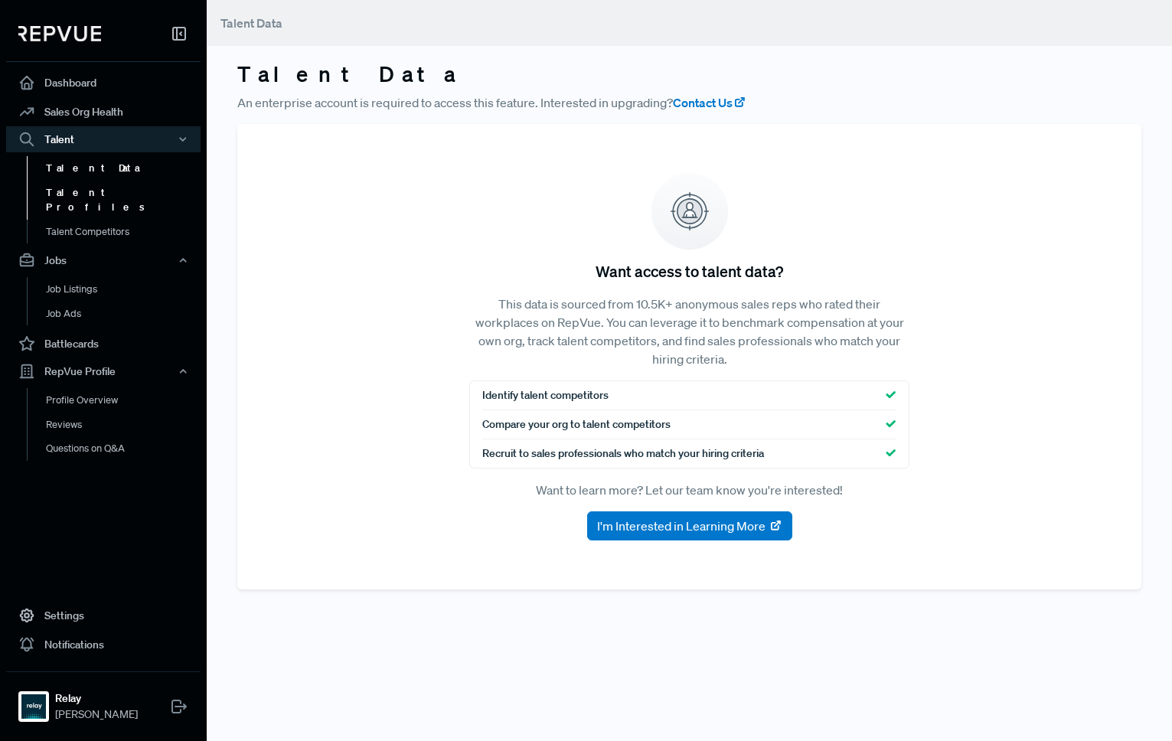
click at [85, 191] on link "Talent Profiles" at bounding box center [124, 200] width 194 height 39
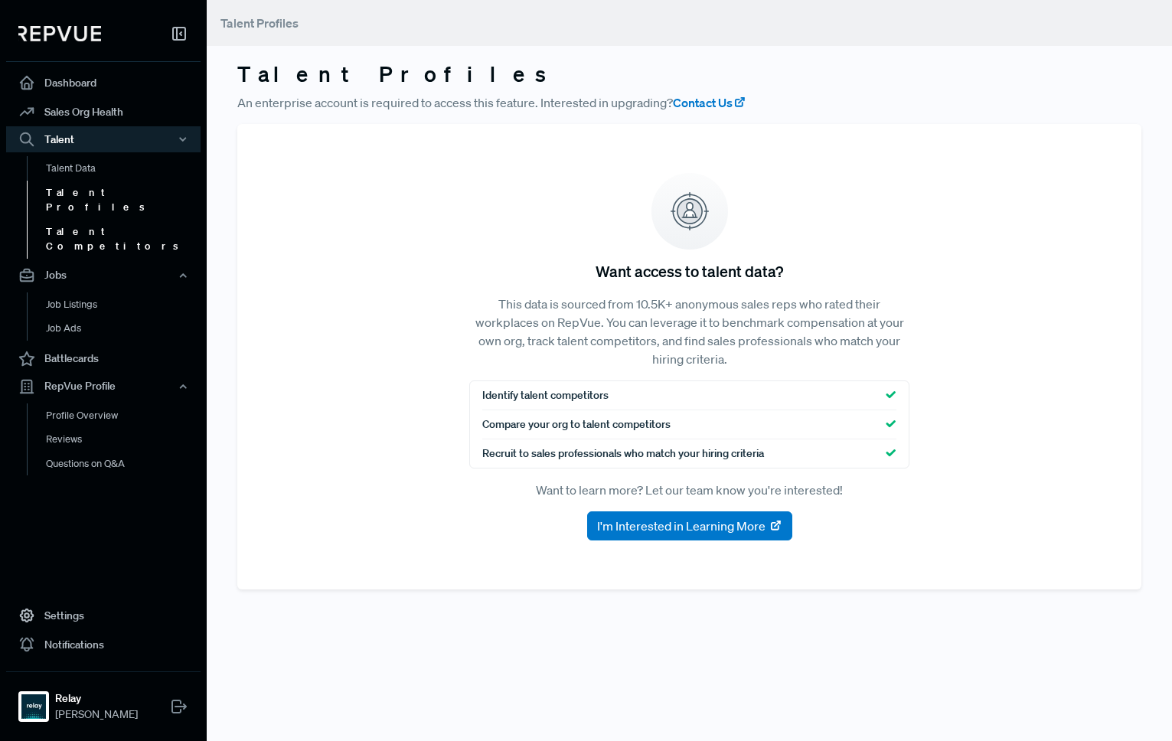
click at [88, 220] on link "Talent Competitors" at bounding box center [124, 239] width 194 height 39
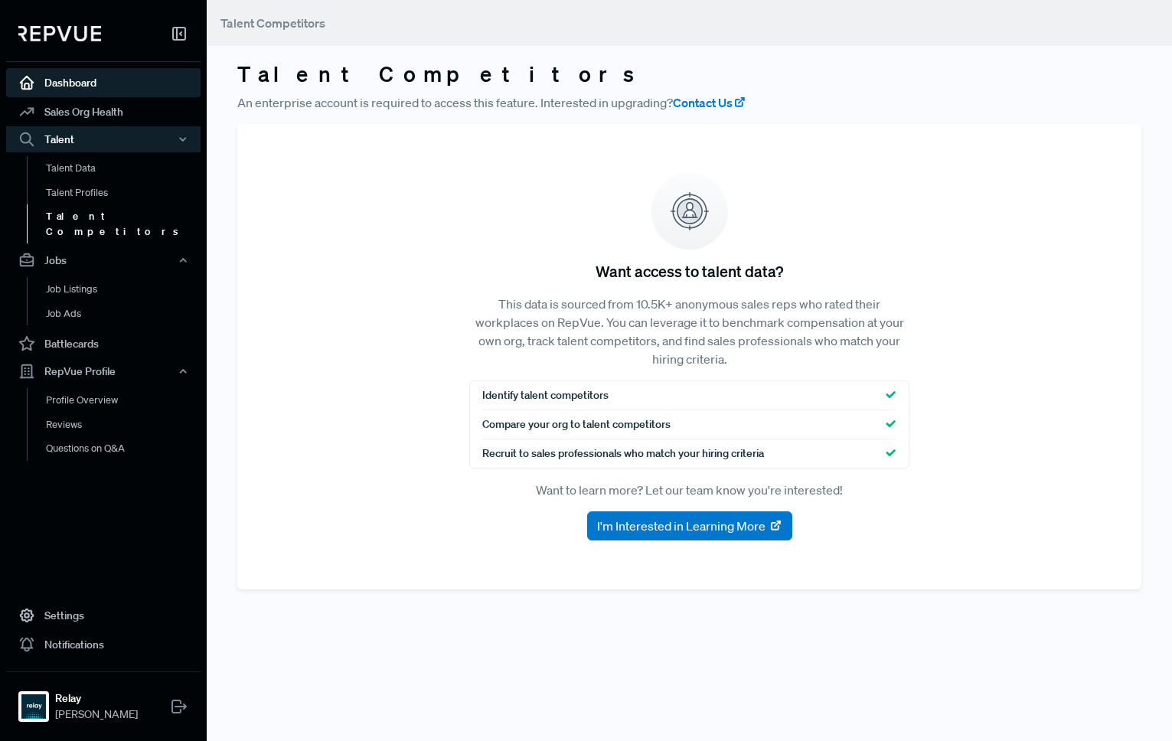
click at [66, 79] on link "Dashboard" at bounding box center [103, 82] width 194 height 29
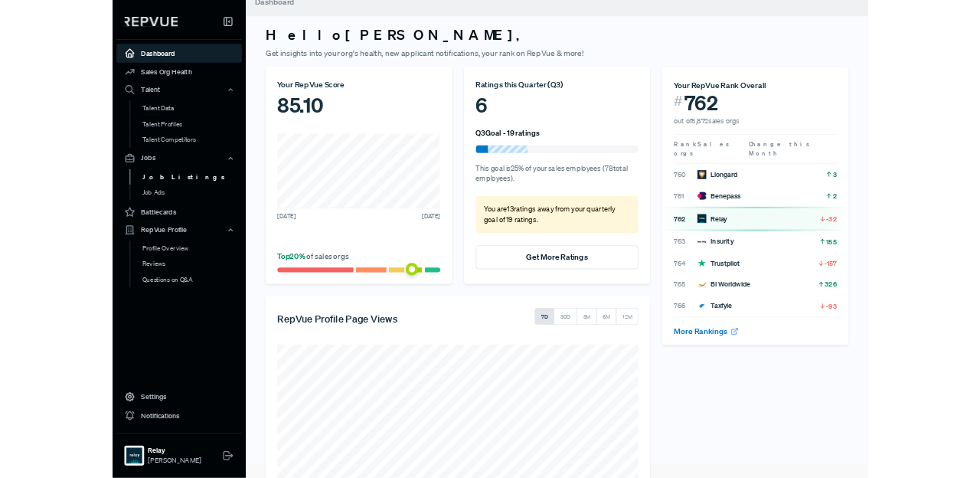
scroll to position [21, 0]
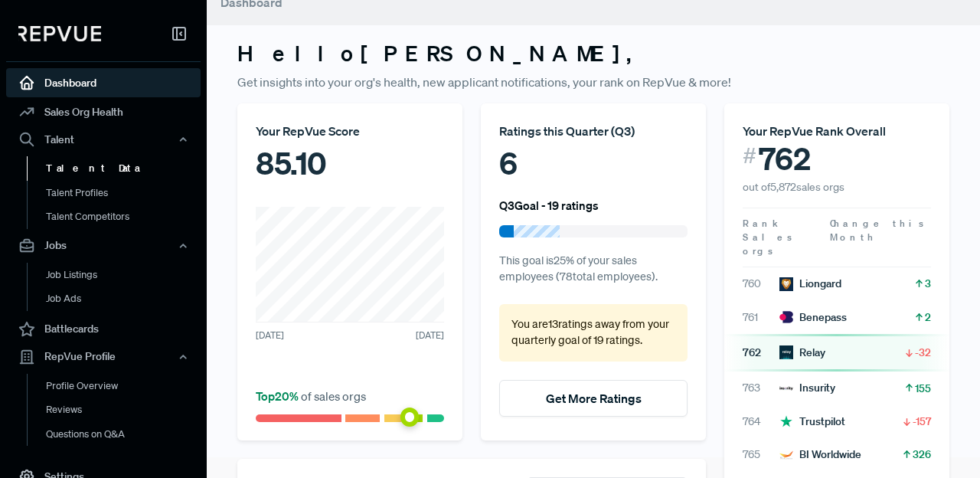
click at [85, 165] on link "Talent Data" at bounding box center [124, 168] width 194 height 24
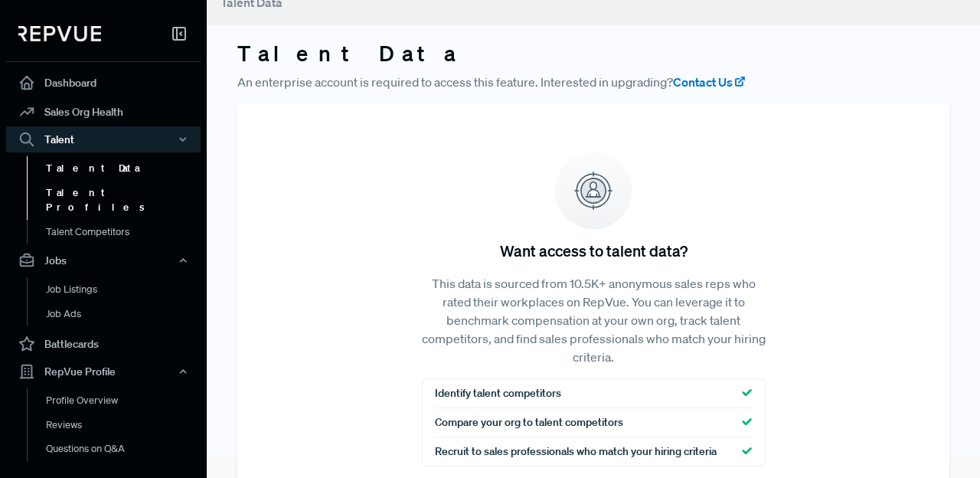
click at [66, 191] on link "Talent Profiles" at bounding box center [124, 200] width 194 height 39
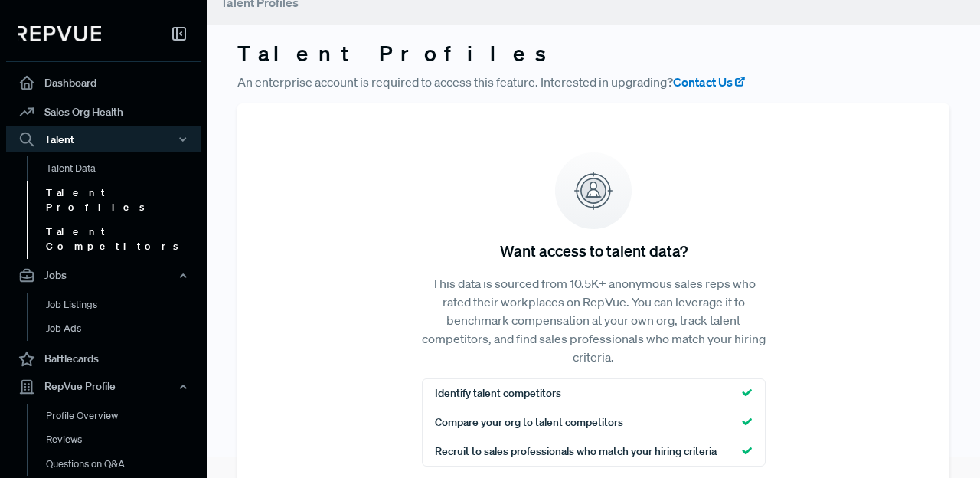
click at [93, 220] on link "Talent Competitors" at bounding box center [124, 239] width 194 height 39
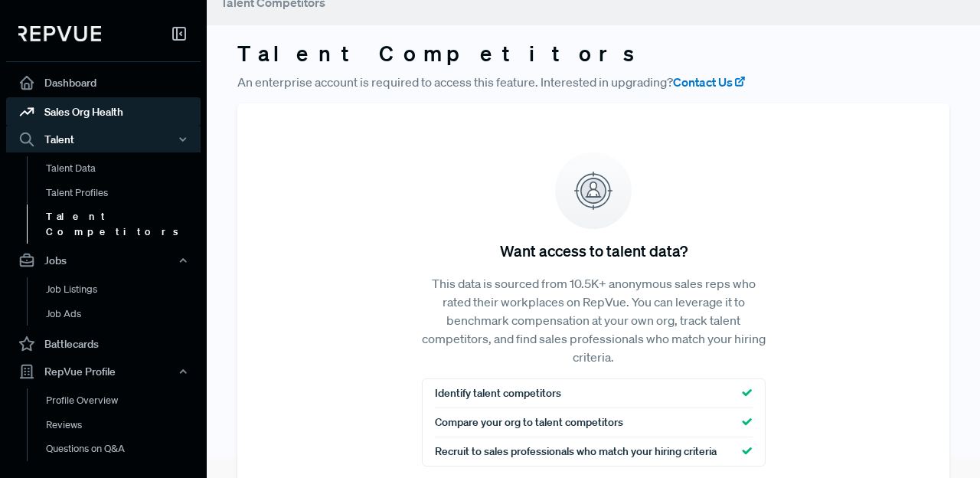
click at [96, 108] on link "Sales Org Health" at bounding box center [103, 111] width 194 height 29
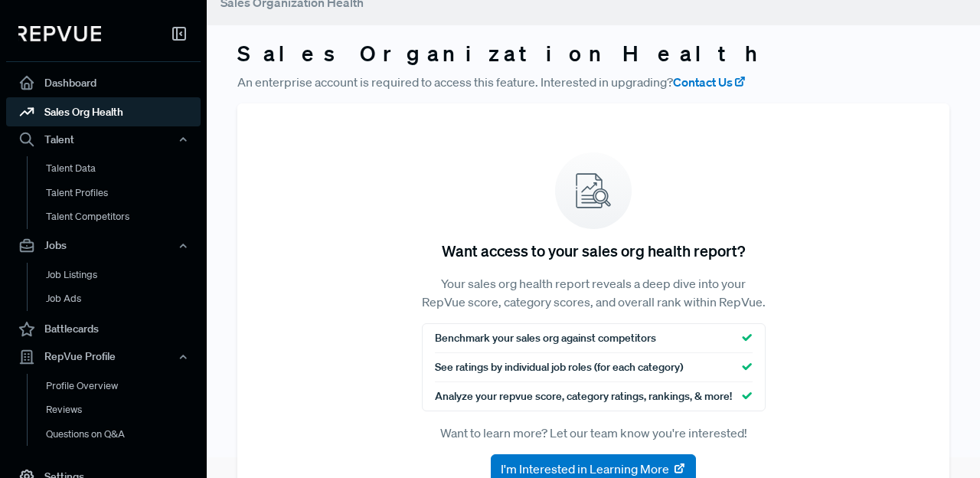
scroll to position [57, 0]
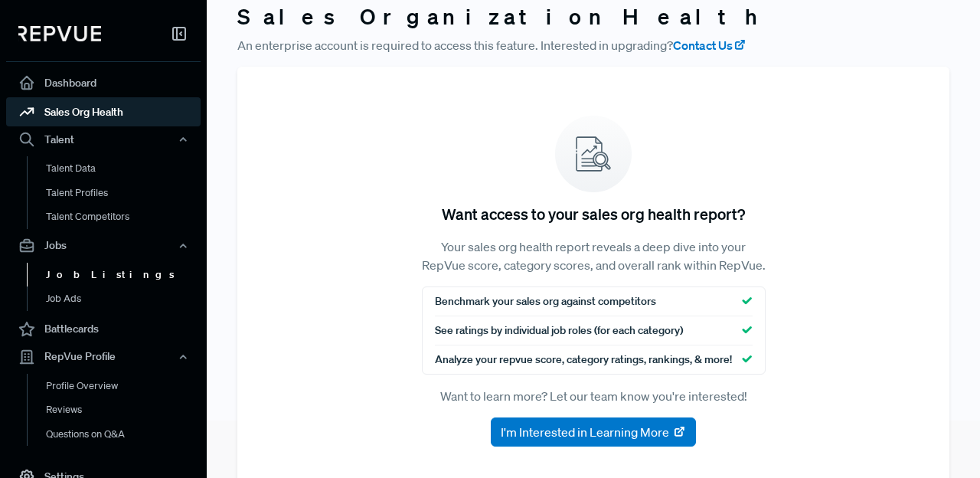
click at [109, 273] on link "Job Listings" at bounding box center [124, 274] width 194 height 24
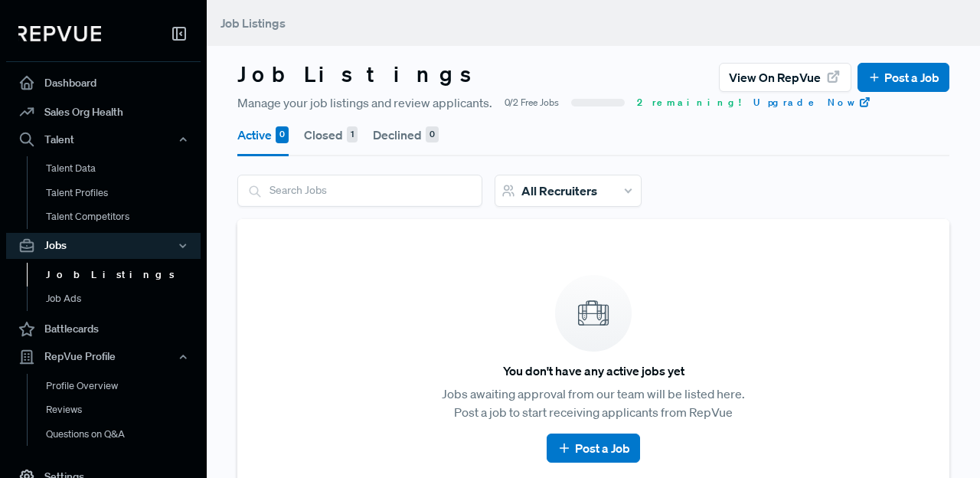
click at [335, 136] on button "Closed 1" at bounding box center [331, 134] width 54 height 43
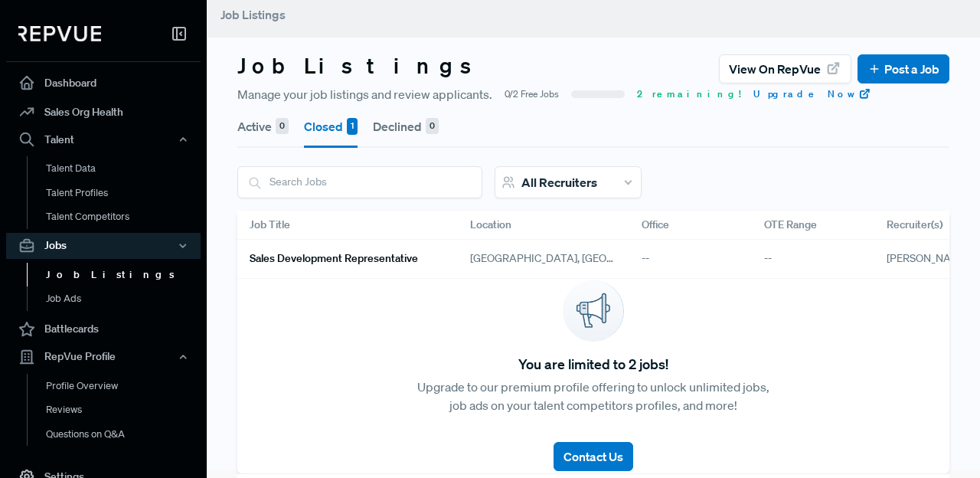
click at [256, 130] on button "Active 0" at bounding box center [262, 126] width 51 height 43
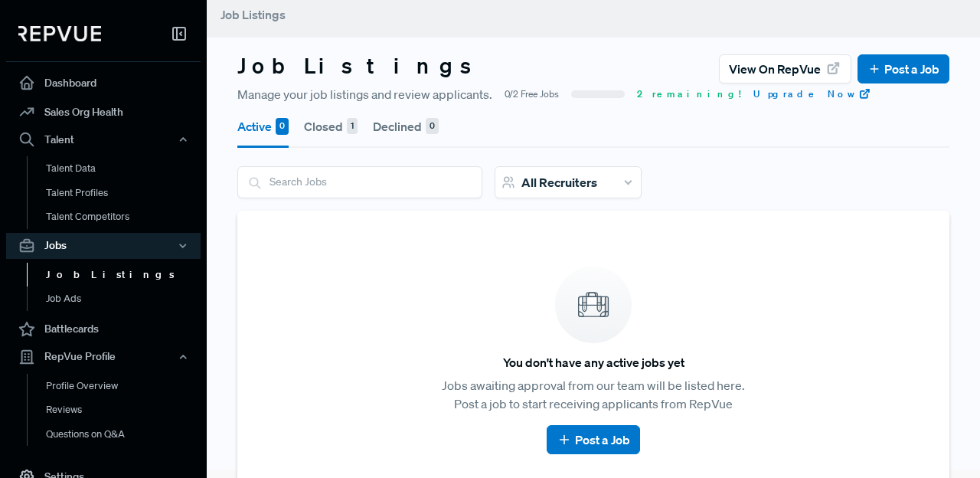
click at [337, 120] on button "Closed 1" at bounding box center [331, 126] width 54 height 43
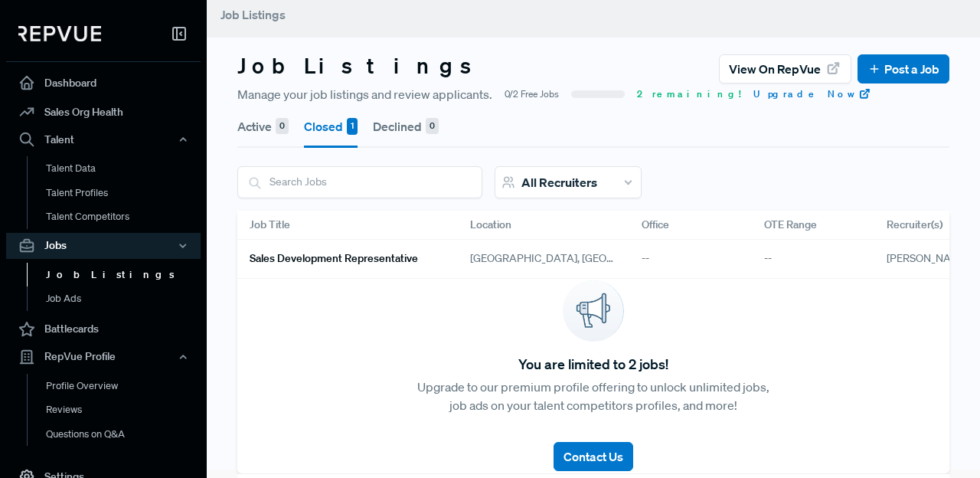
click at [387, 258] on h6 "Sales Development Representative" at bounding box center [333, 258] width 168 height 13
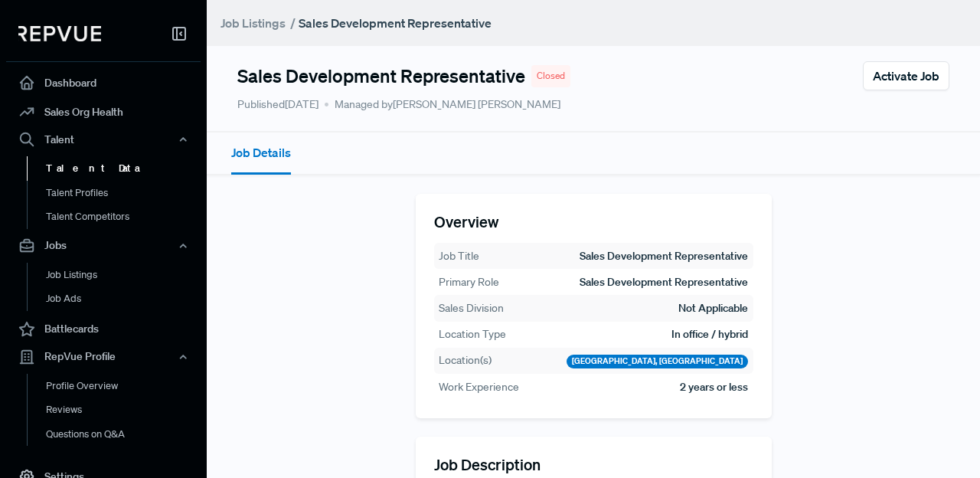
click at [75, 163] on link "Talent Data" at bounding box center [124, 168] width 194 height 24
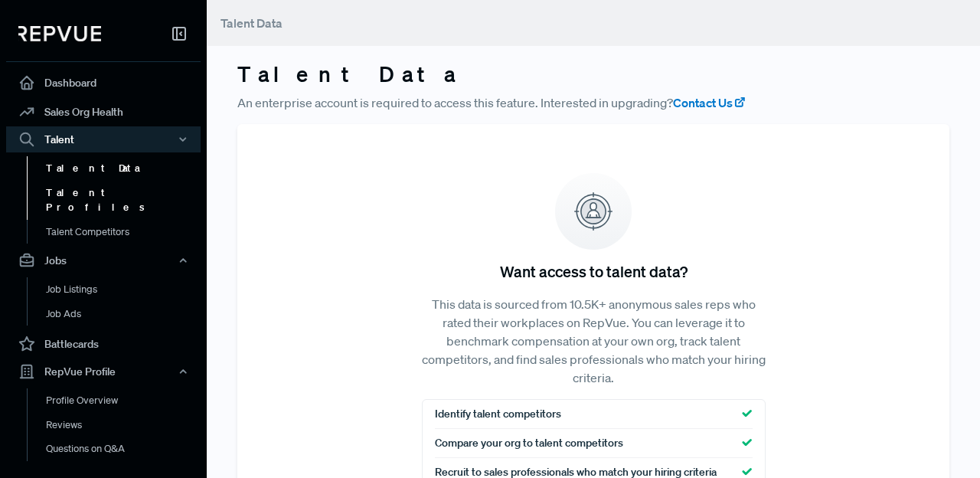
click at [77, 187] on link "Talent Profiles" at bounding box center [124, 200] width 194 height 39
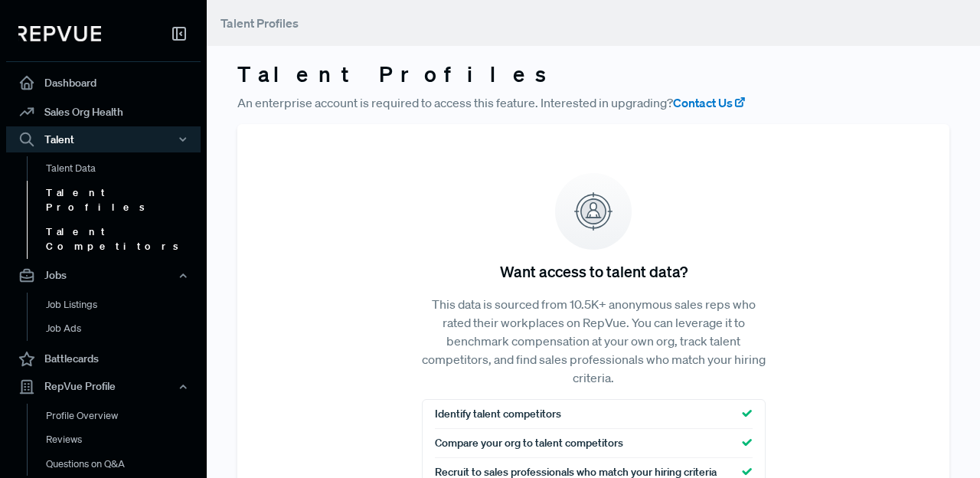
click at [86, 220] on link "Talent Competitors" at bounding box center [124, 239] width 194 height 39
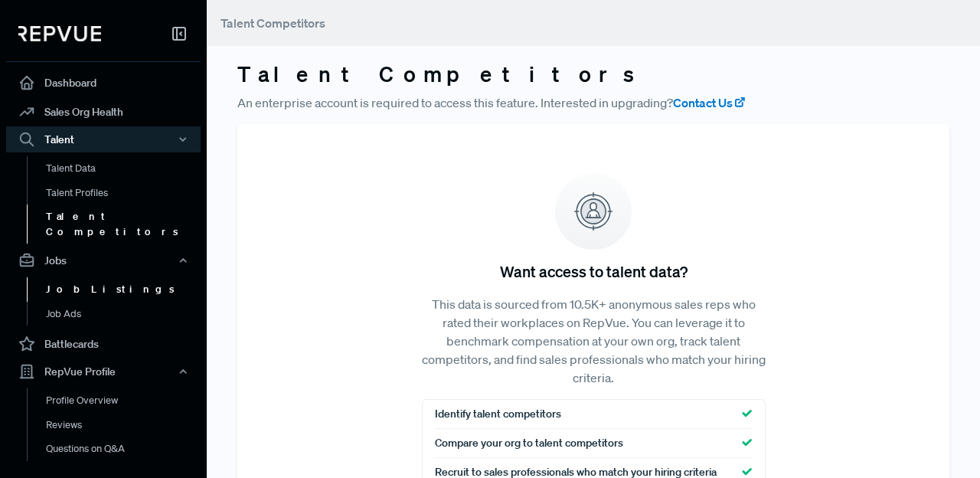
click at [80, 277] on link "Job Listings" at bounding box center [124, 289] width 194 height 24
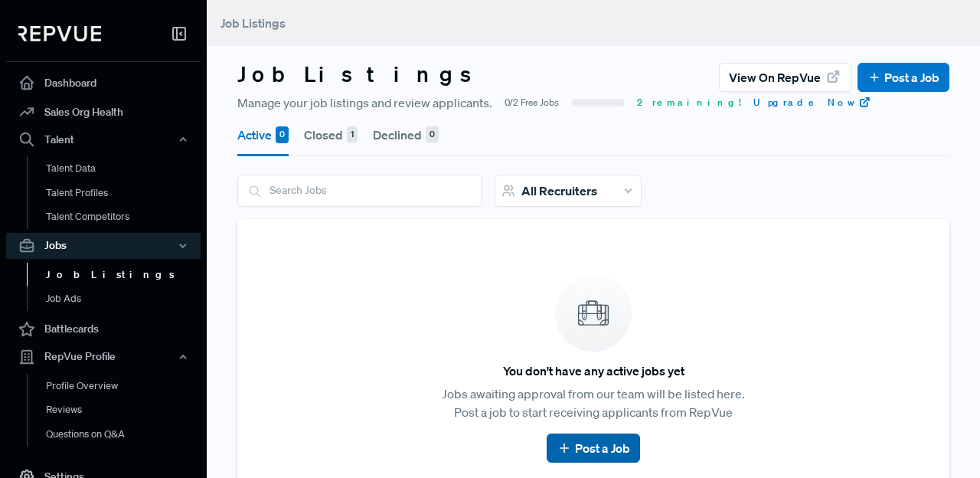
click at [598, 452] on link "Post a Job" at bounding box center [592, 448] width 73 height 18
